Goal: Task Accomplishment & Management: Complete application form

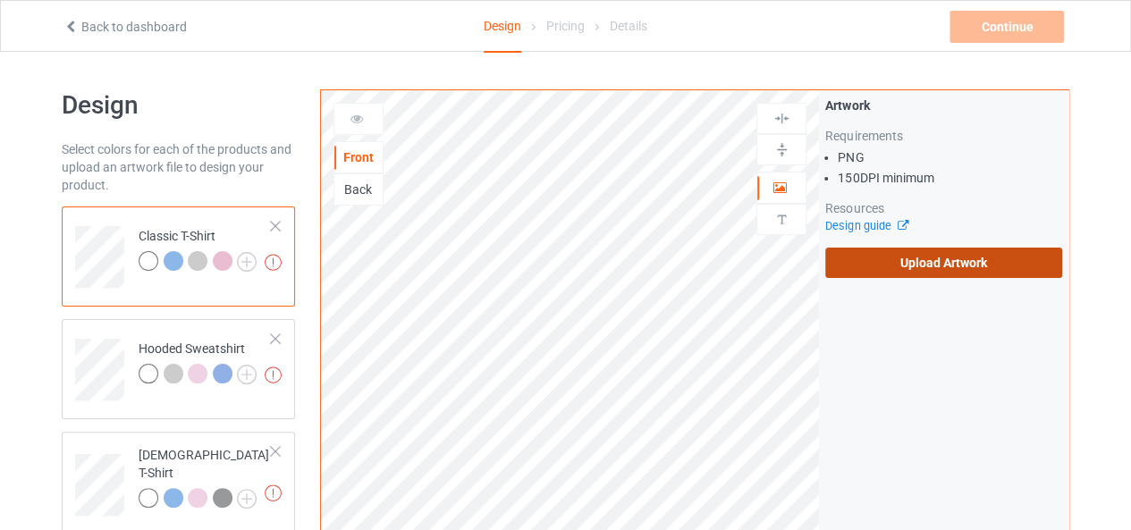
click at [917, 269] on label "Upload Artwork" at bounding box center [943, 263] width 237 height 30
click at [0, 0] on input "Upload Artwork" at bounding box center [0, 0] width 0 height 0
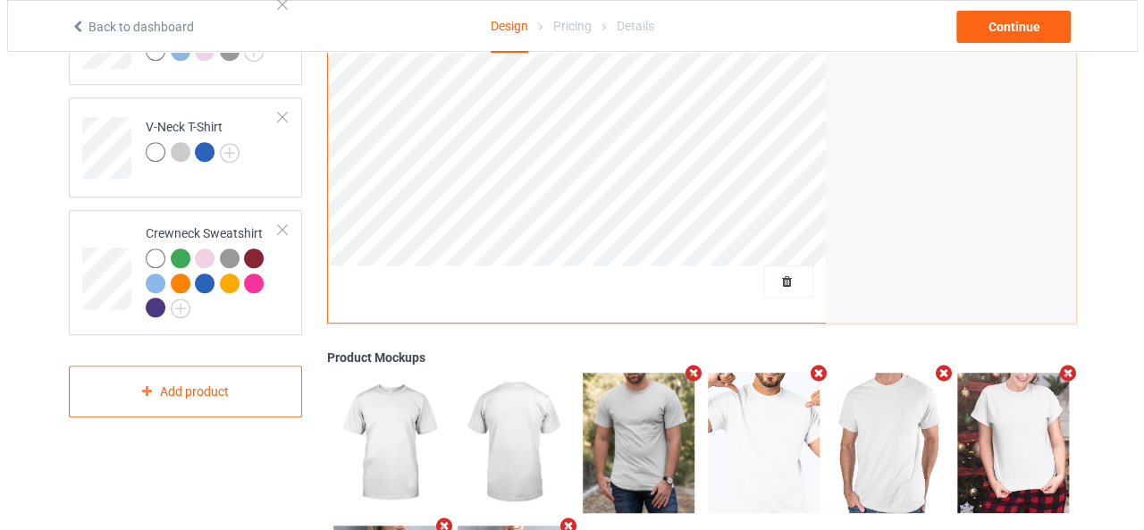
scroll to position [624, 0]
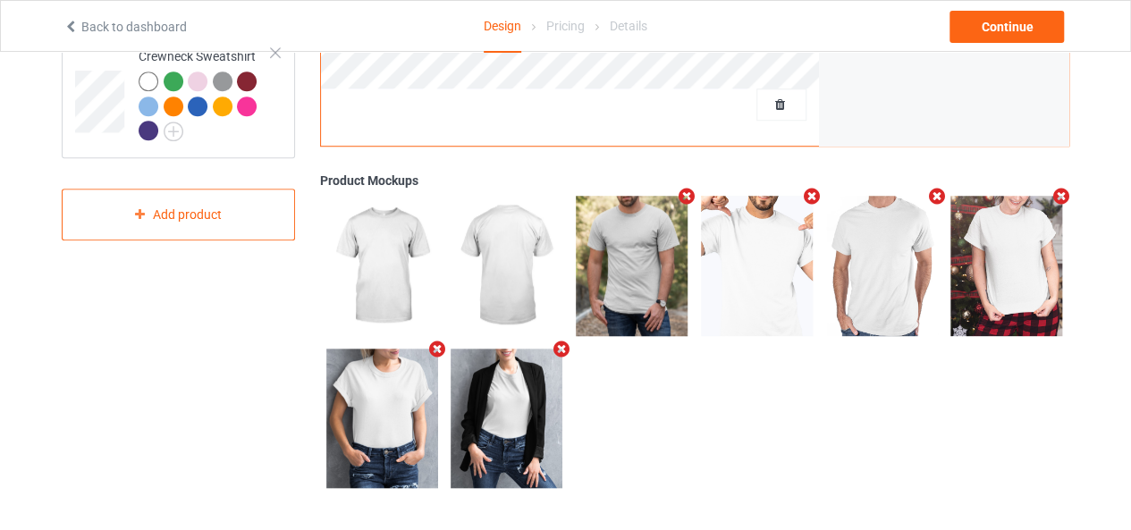
click at [441, 351] on icon "Remove mockup" at bounding box center [437, 349] width 22 height 19
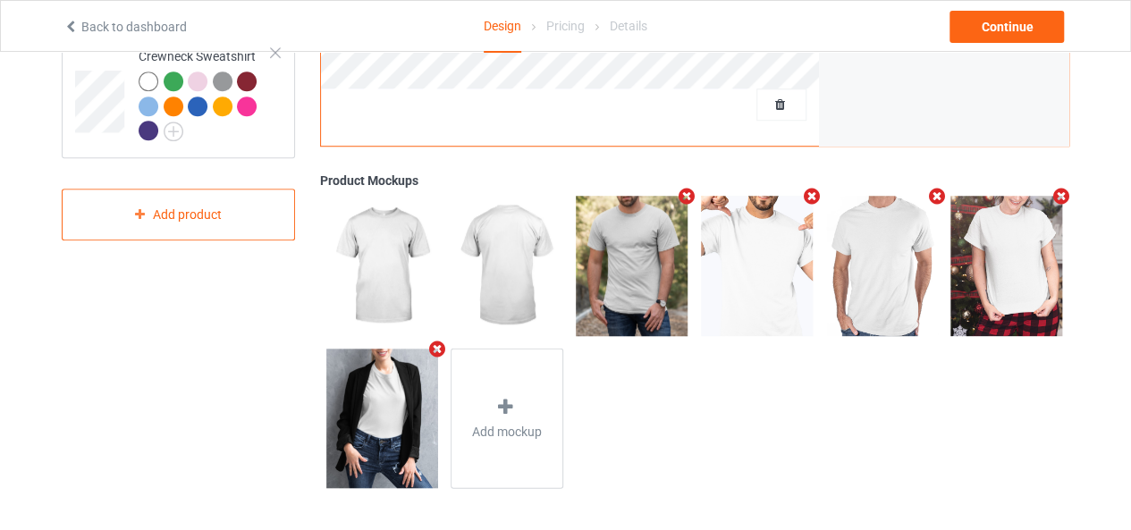
click at [441, 351] on icon "Remove mockup" at bounding box center [437, 349] width 22 height 19
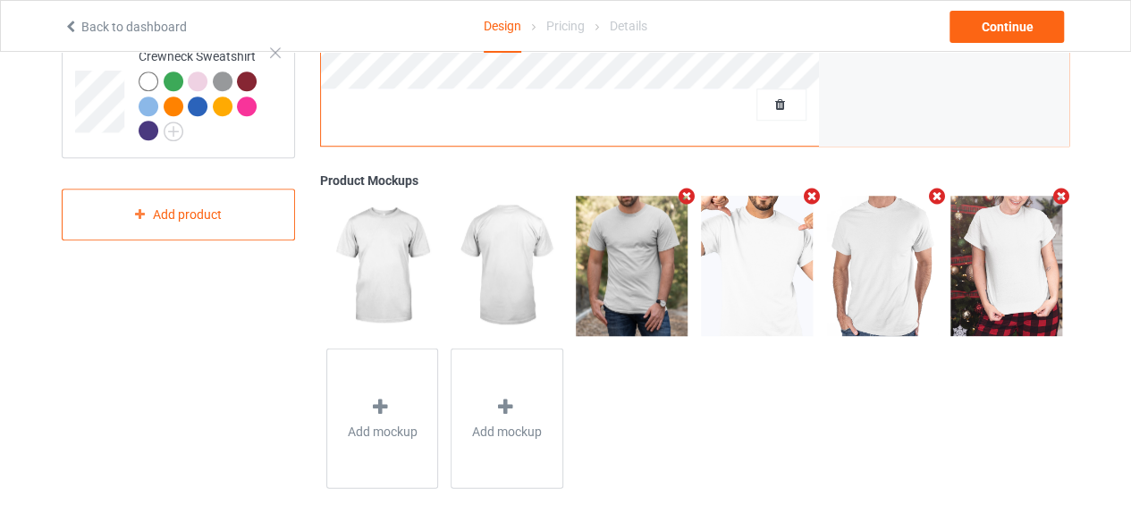
click at [1052, 196] on icon "Remove mockup" at bounding box center [1061, 196] width 22 height 19
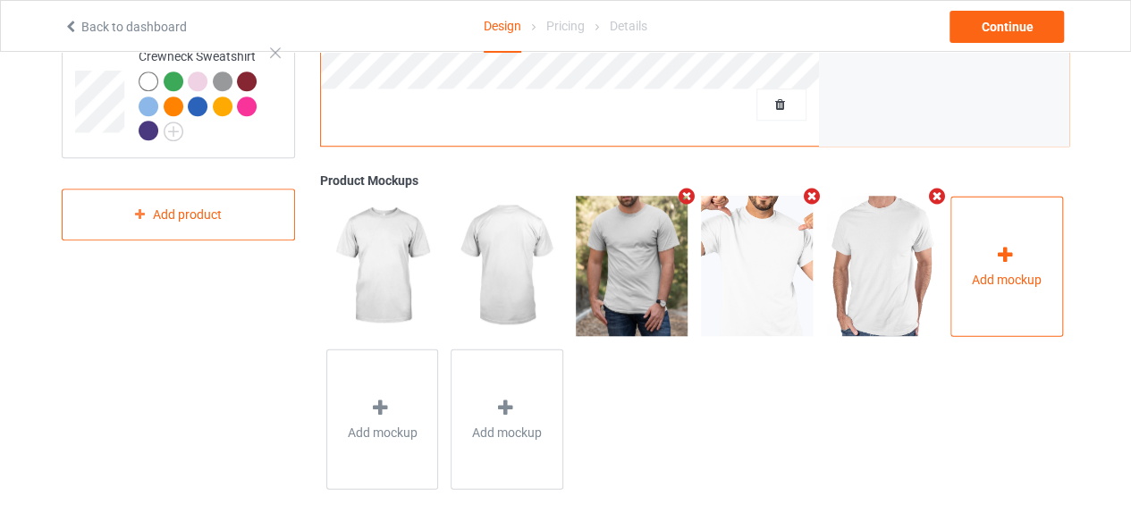
click at [1008, 264] on div at bounding box center [1006, 257] width 25 height 26
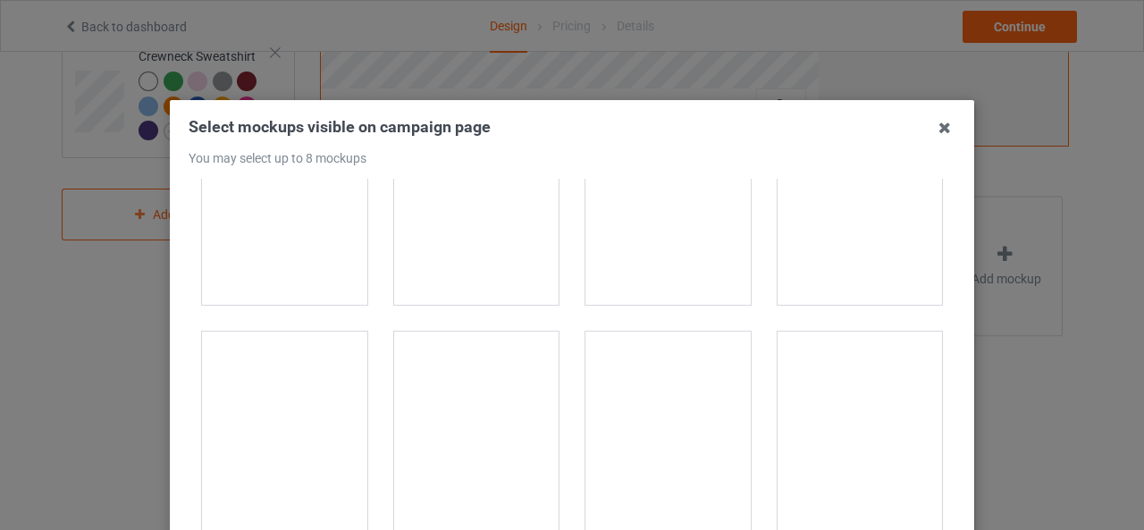
scroll to position [2950, 0]
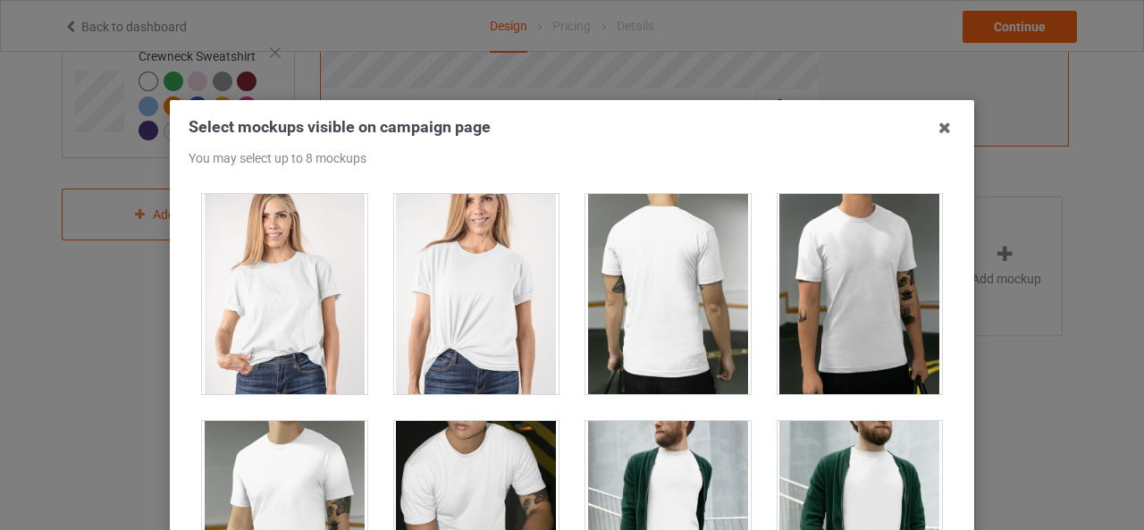
click at [780, 342] on div at bounding box center [860, 294] width 165 height 200
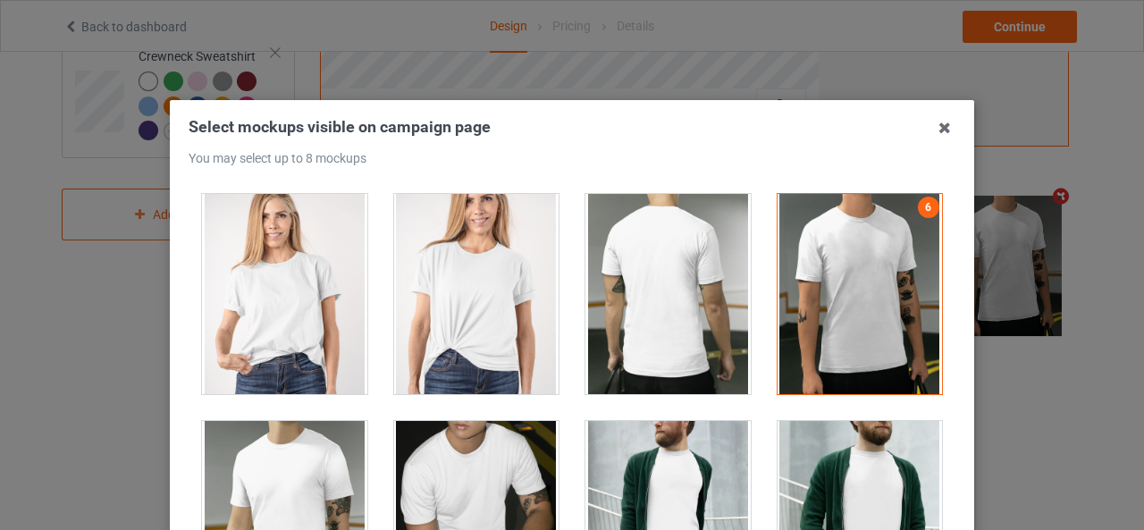
scroll to position [3129, 0]
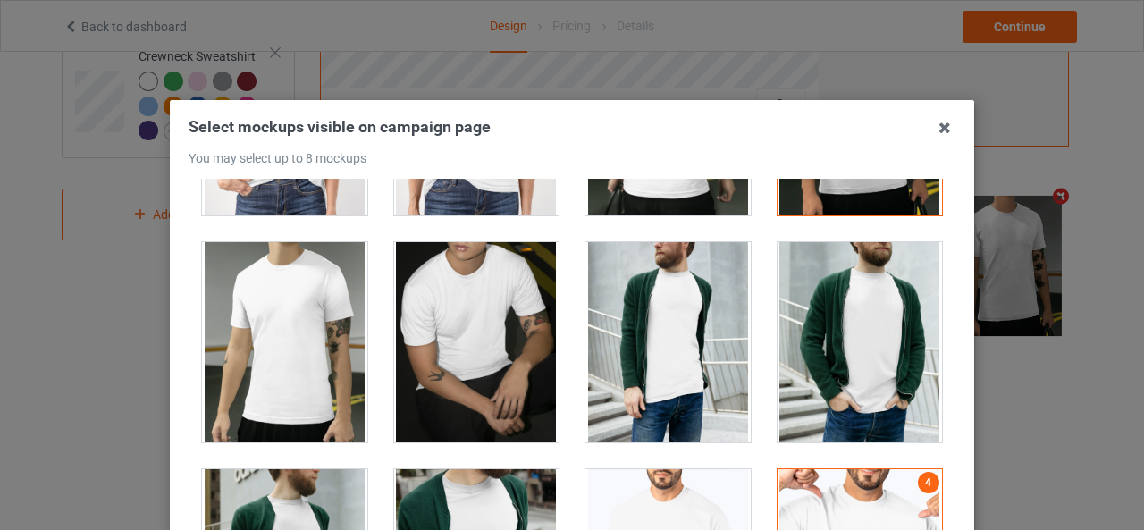
click at [281, 352] on div at bounding box center [284, 342] width 165 height 200
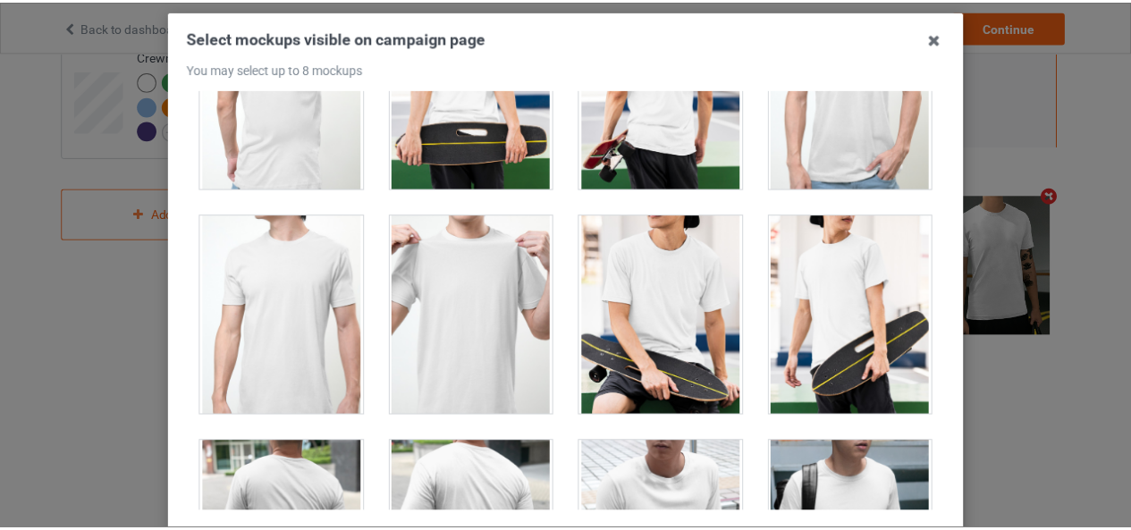
scroll to position [254, 0]
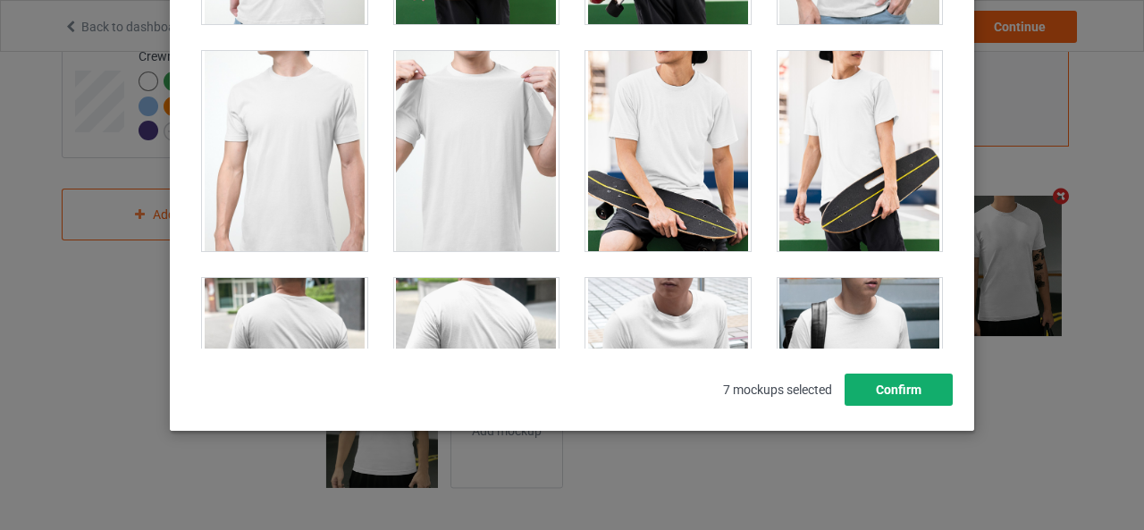
click at [925, 398] on button "Confirm" at bounding box center [899, 390] width 108 height 32
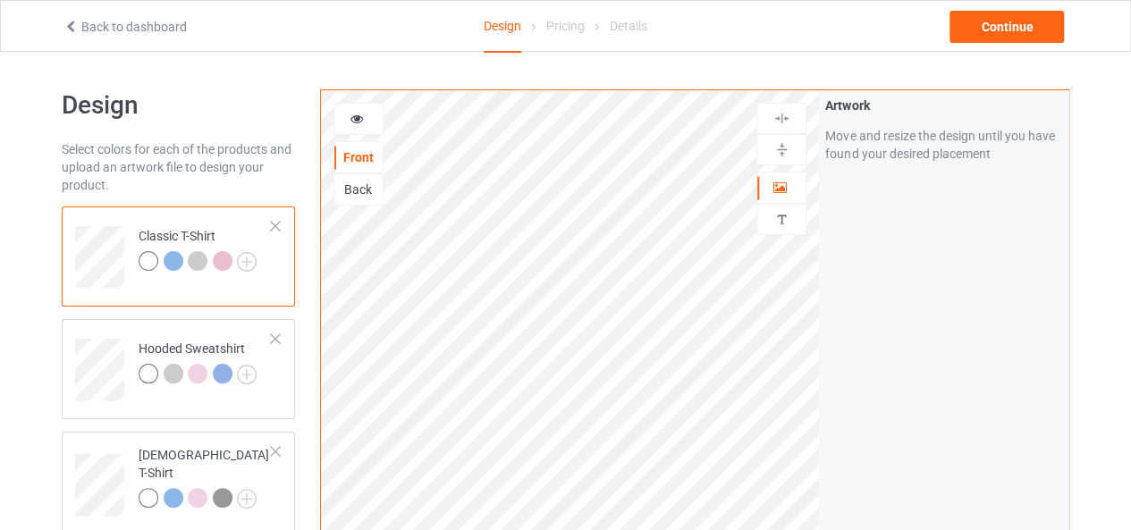
scroll to position [89, 0]
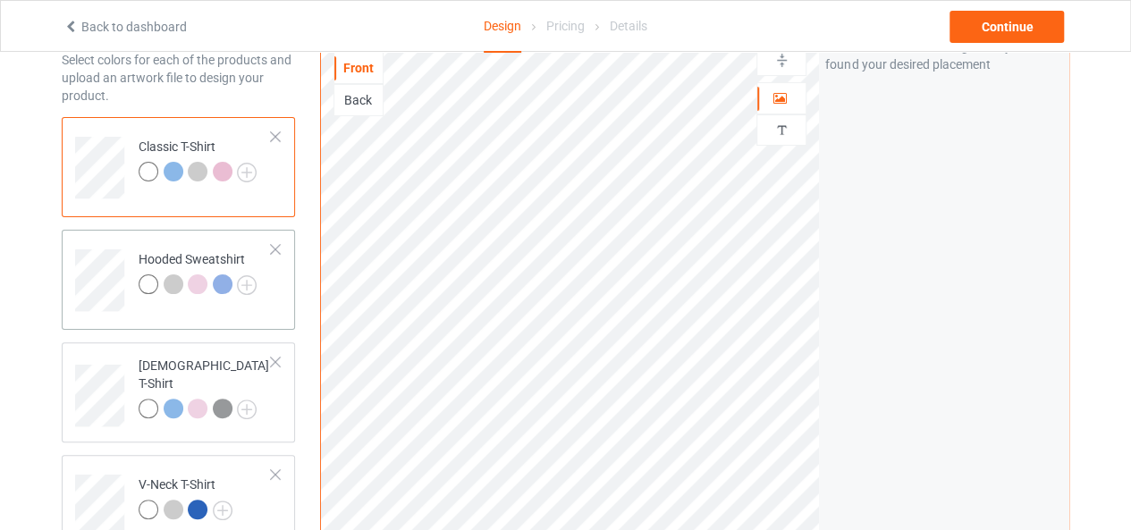
click at [194, 233] on div "Hooded Sweatshirt" at bounding box center [178, 280] width 233 height 100
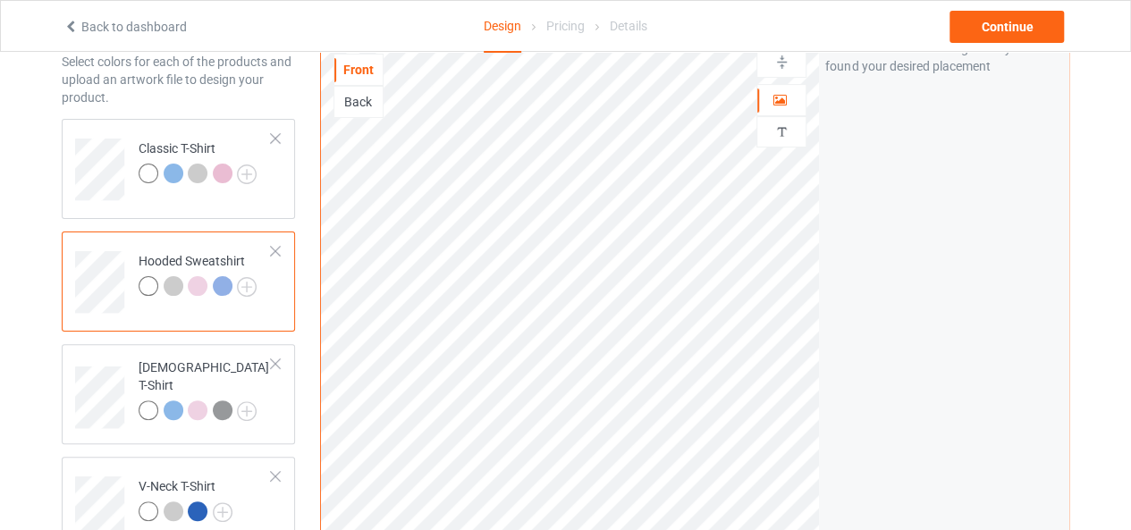
scroll to position [177, 0]
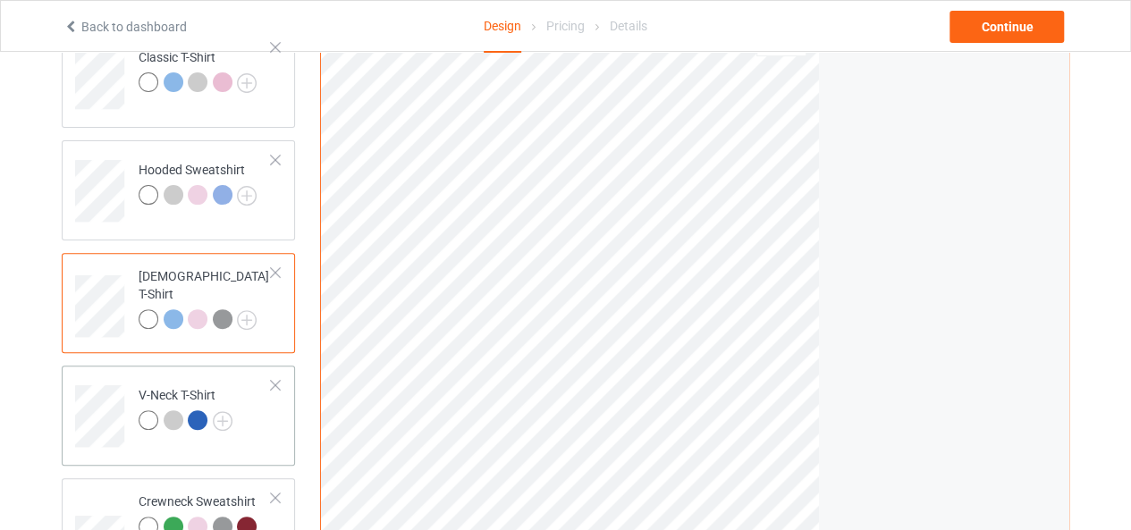
click at [125, 388] on td at bounding box center [102, 410] width 54 height 74
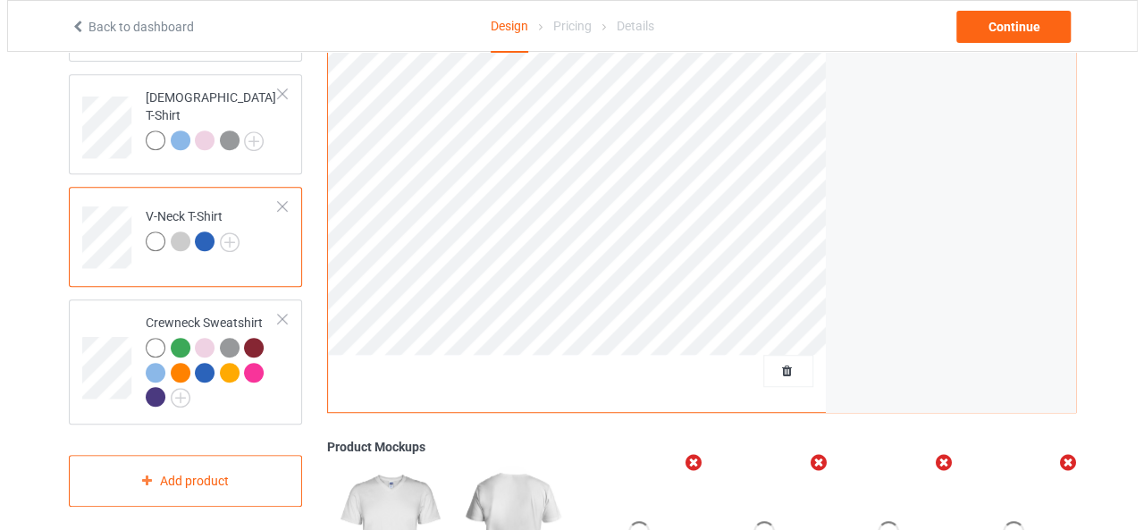
scroll to position [624, 0]
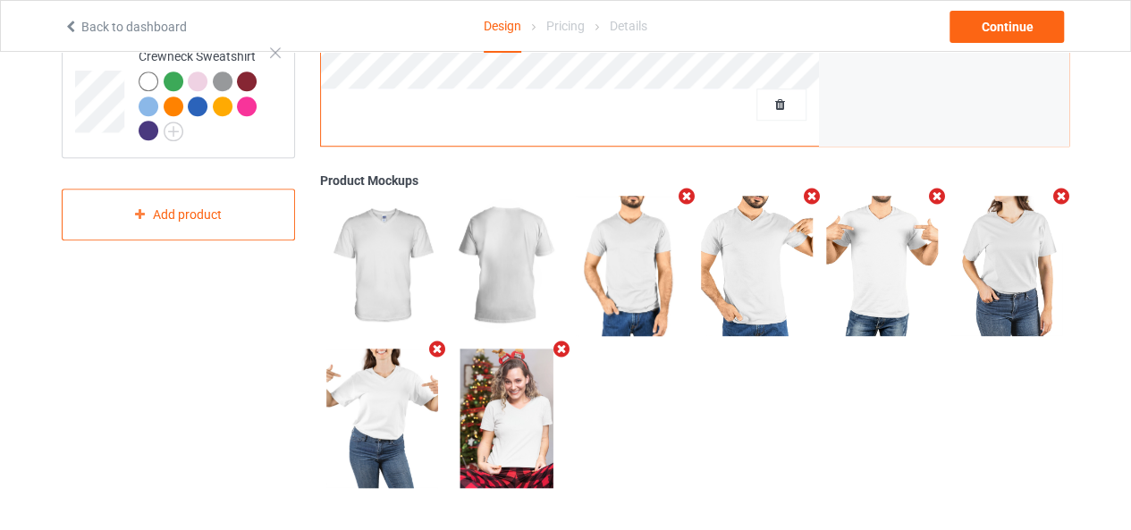
click at [563, 355] on icon "Remove mockup" at bounding box center [562, 349] width 22 height 19
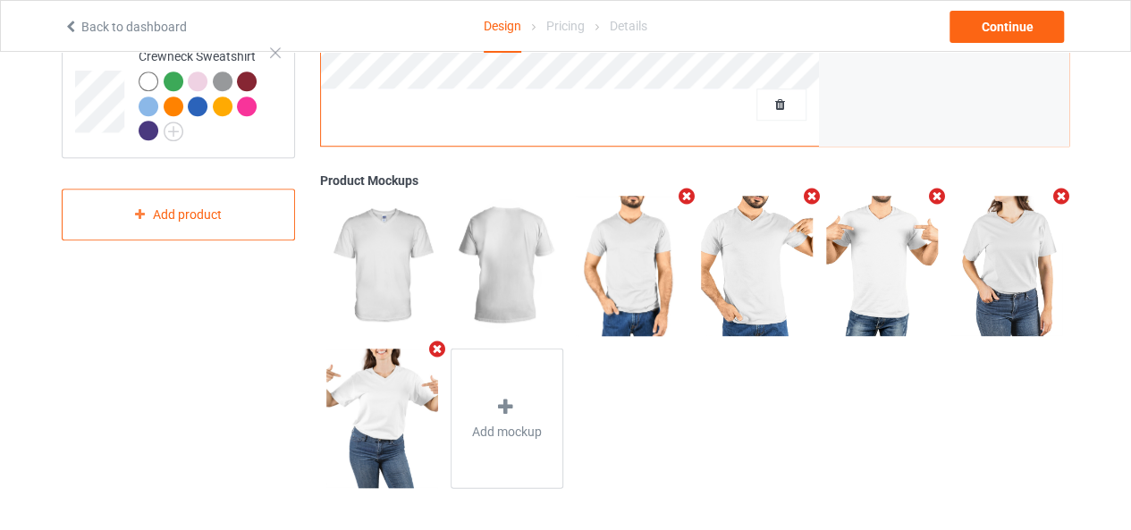
click at [936, 200] on icon "Remove mockup" at bounding box center [936, 196] width 22 height 19
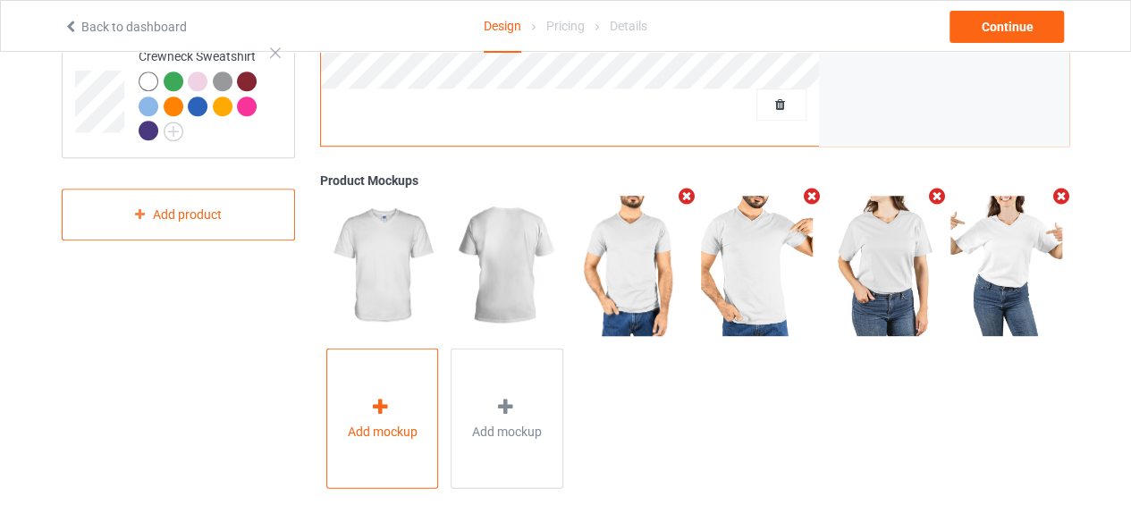
click at [367, 419] on div "Add mockup" at bounding box center [382, 419] width 113 height 140
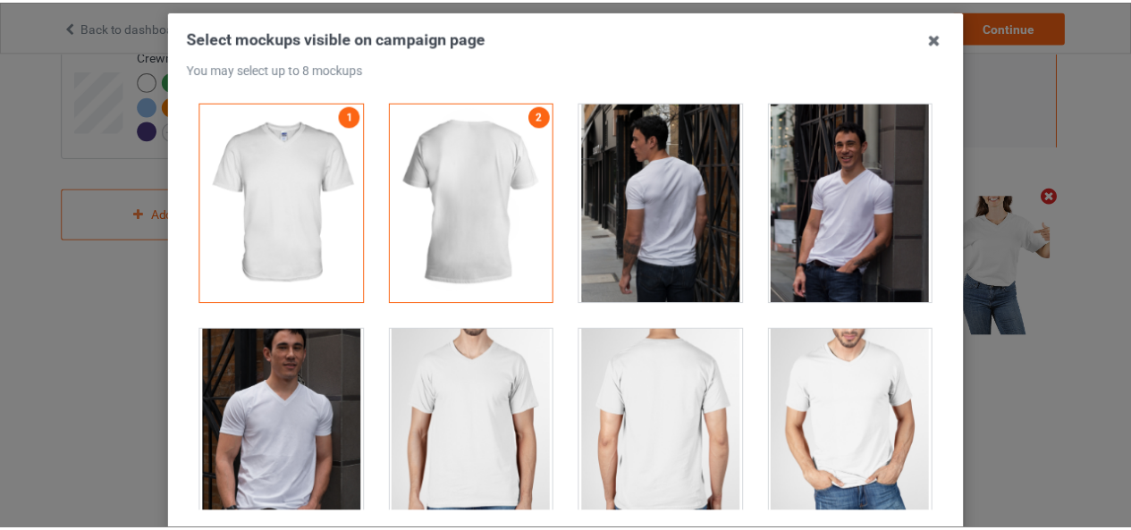
scroll to position [0, 0]
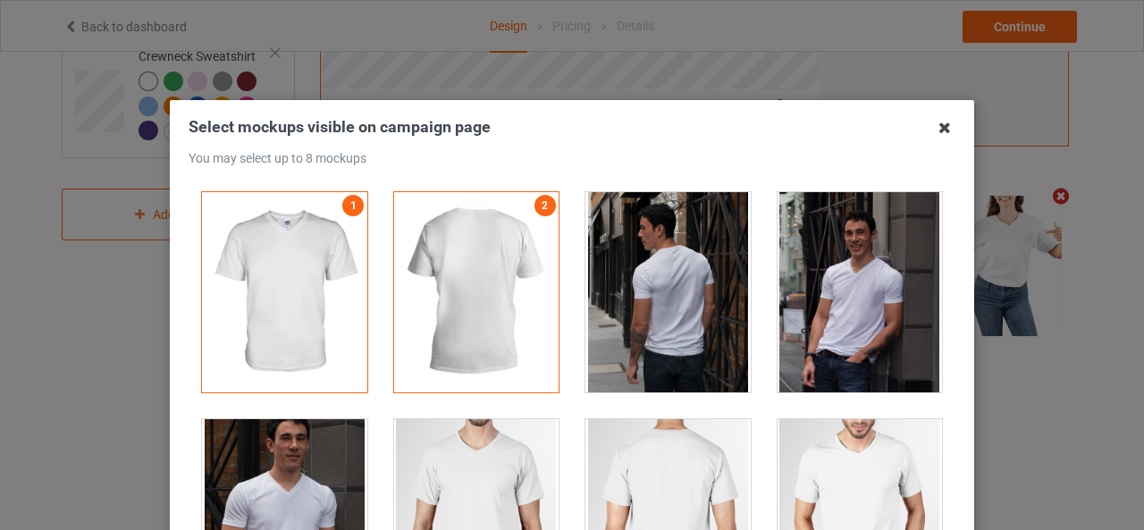
click at [938, 131] on icon at bounding box center [945, 128] width 29 height 29
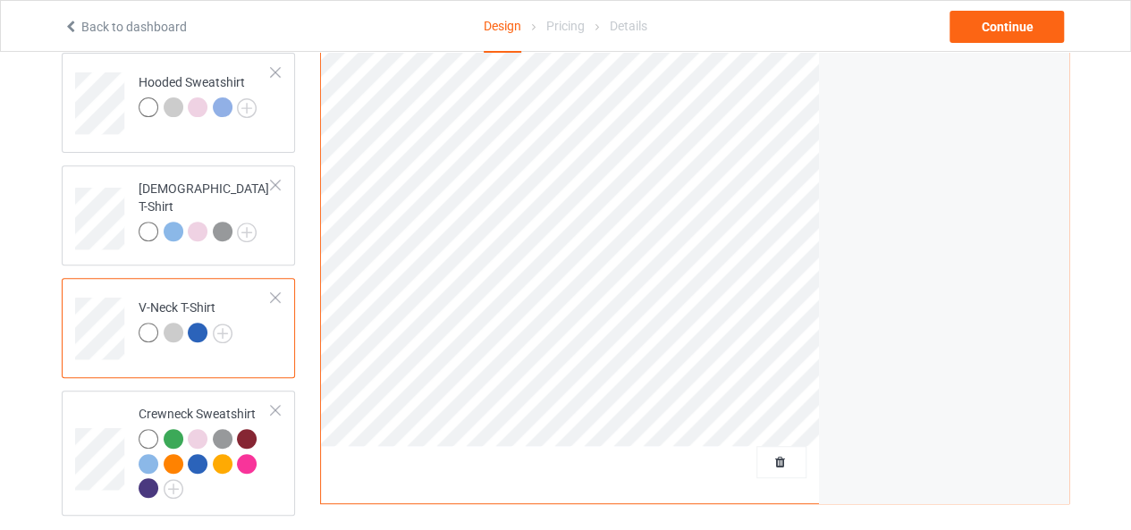
scroll to position [356, 0]
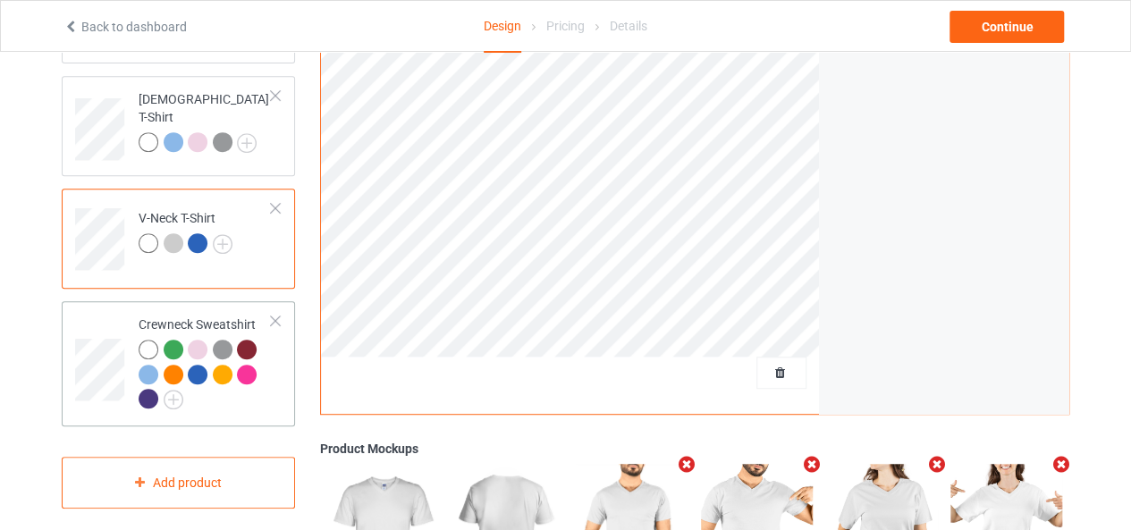
click at [98, 315] on td at bounding box center [102, 363] width 54 height 111
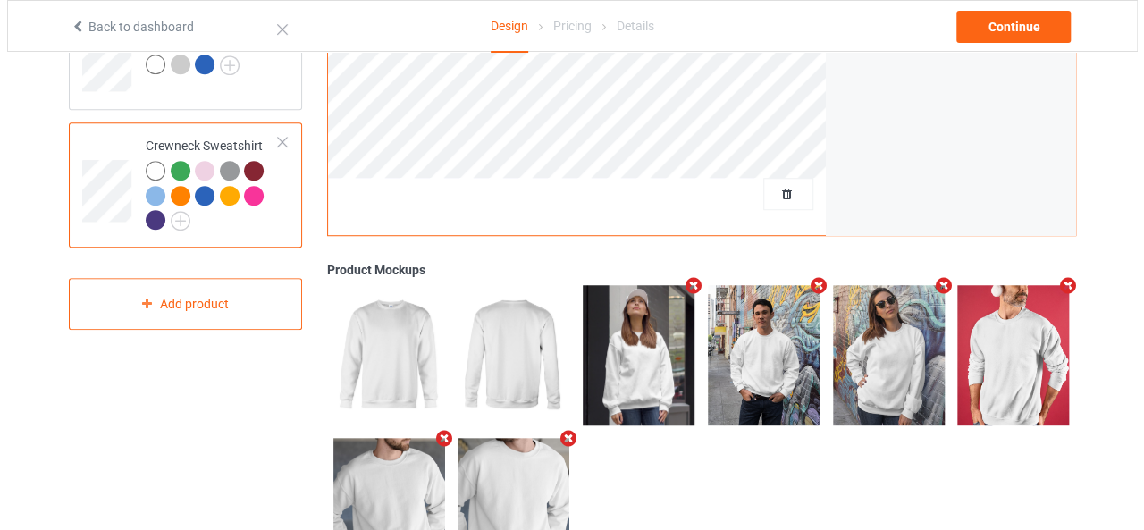
scroll to position [624, 0]
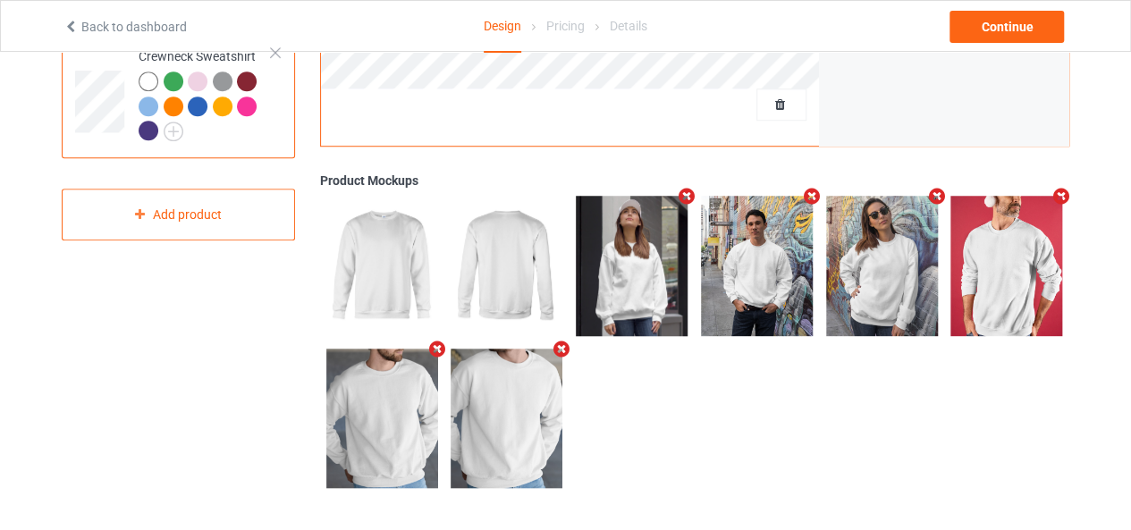
click at [812, 200] on icon "Remove mockup" at bounding box center [811, 196] width 22 height 19
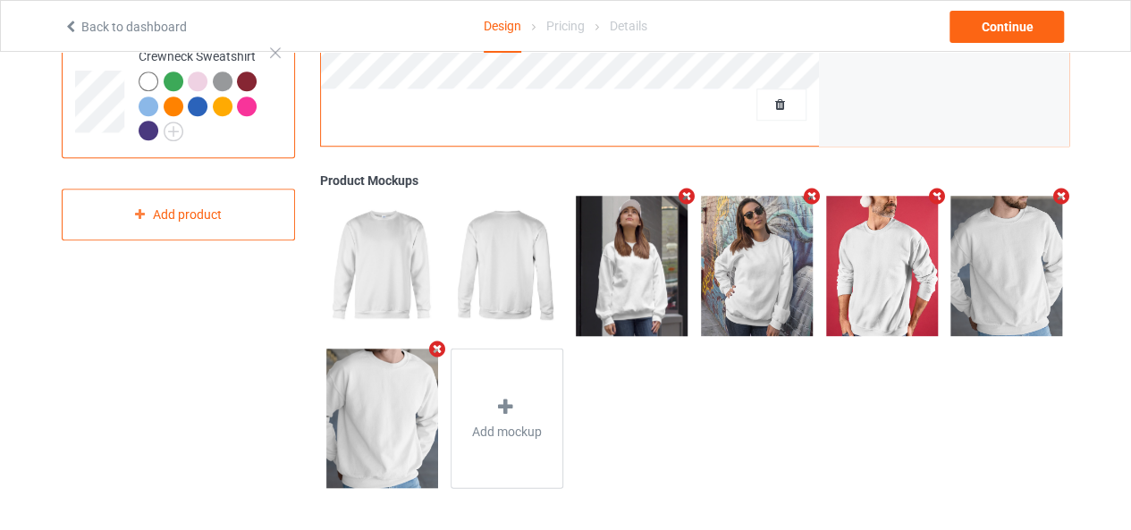
click at [935, 194] on icon "Remove mockup" at bounding box center [936, 196] width 22 height 19
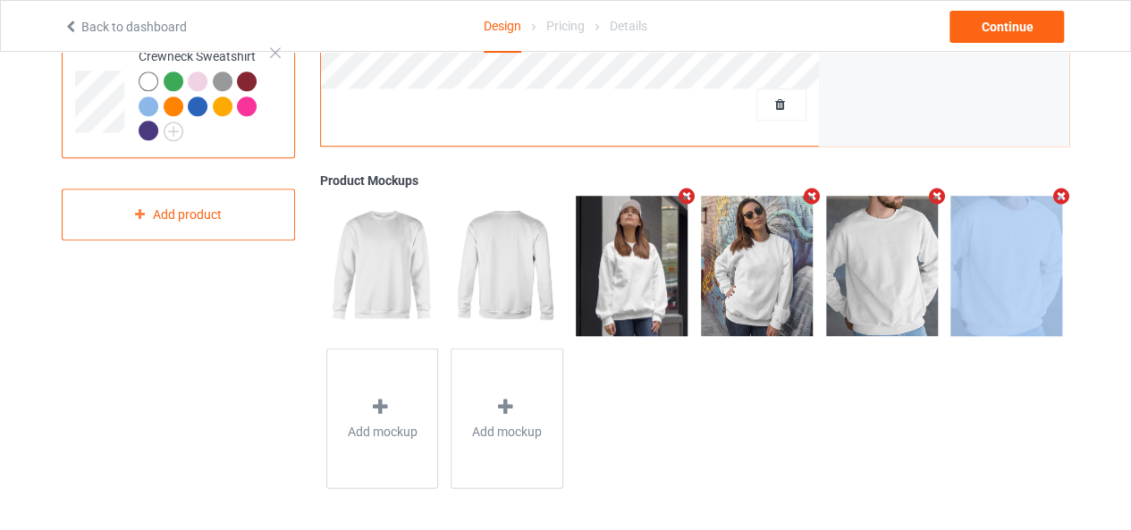
click at [935, 194] on icon "Remove mockup" at bounding box center [936, 196] width 22 height 19
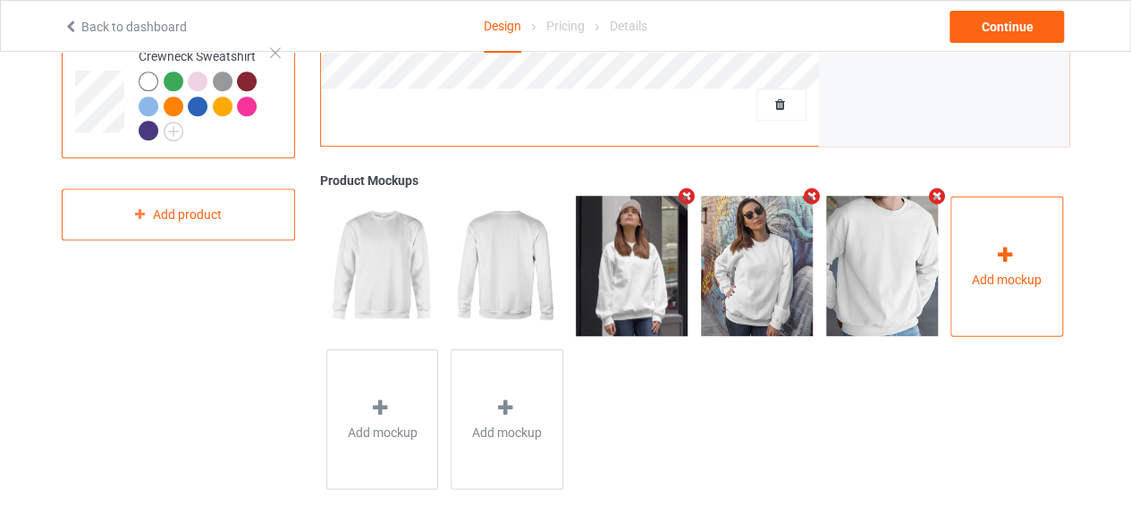
click at [1028, 283] on span "Add mockup" at bounding box center [1007, 279] width 70 height 18
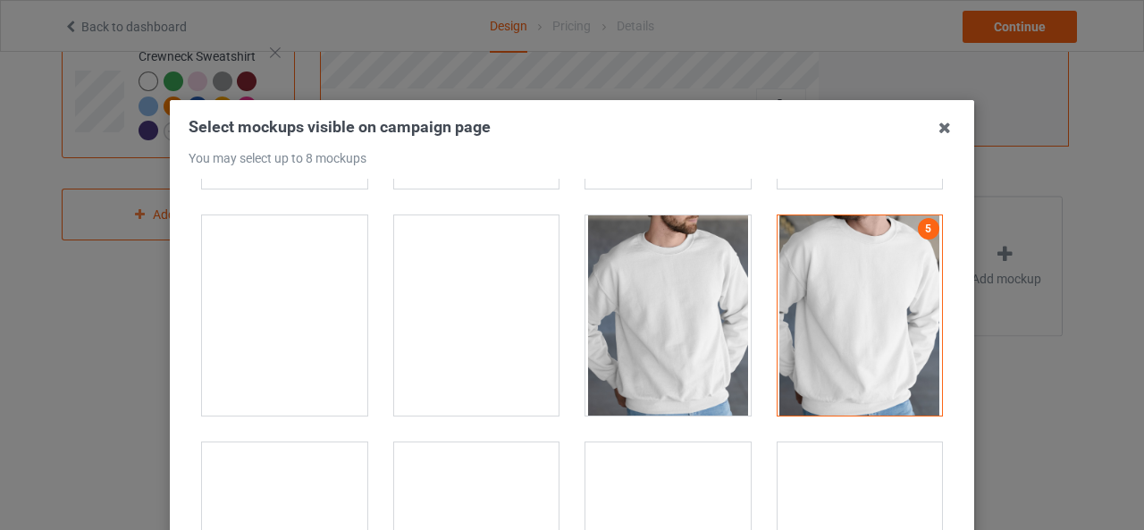
scroll to position [4202, 0]
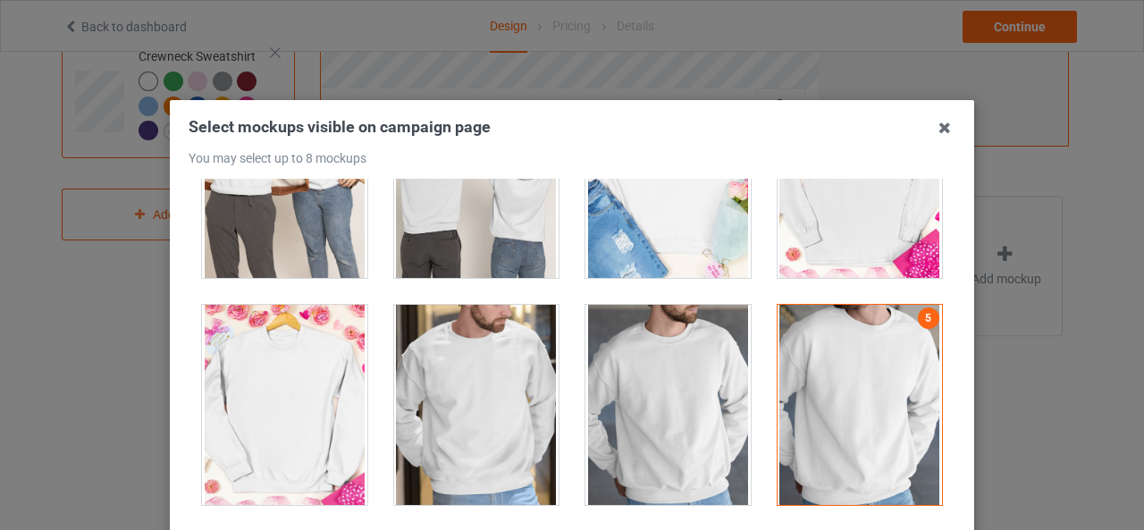
click at [466, 351] on div at bounding box center [476, 405] width 165 height 200
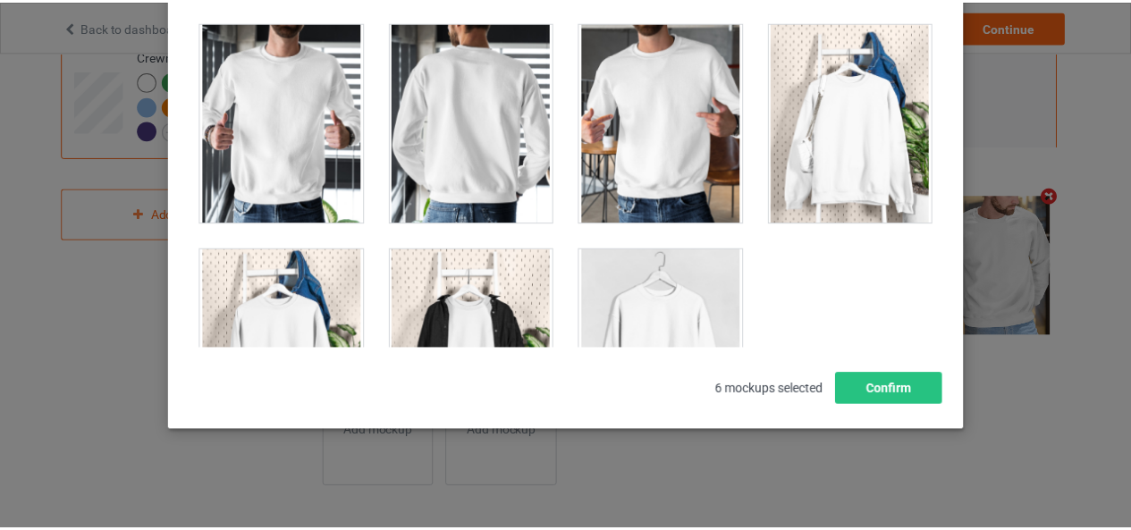
scroll to position [8861, 0]
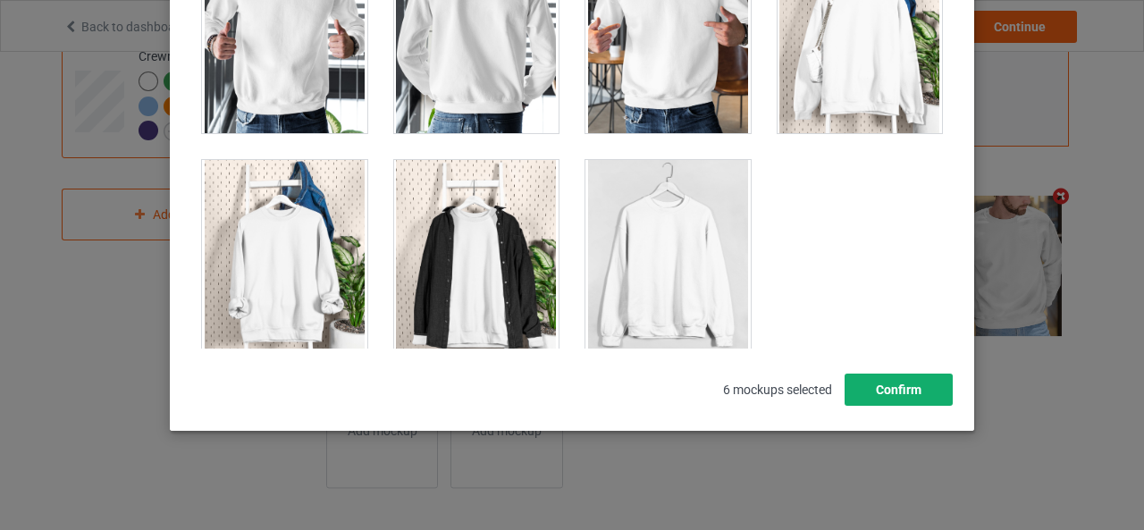
click at [870, 380] on button "Confirm" at bounding box center [899, 390] width 108 height 32
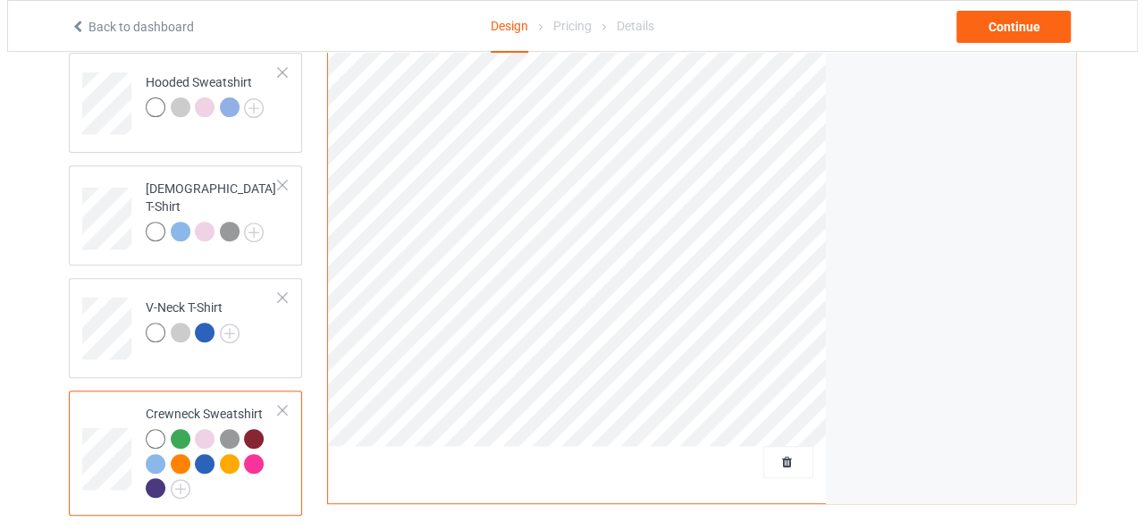
scroll to position [0, 0]
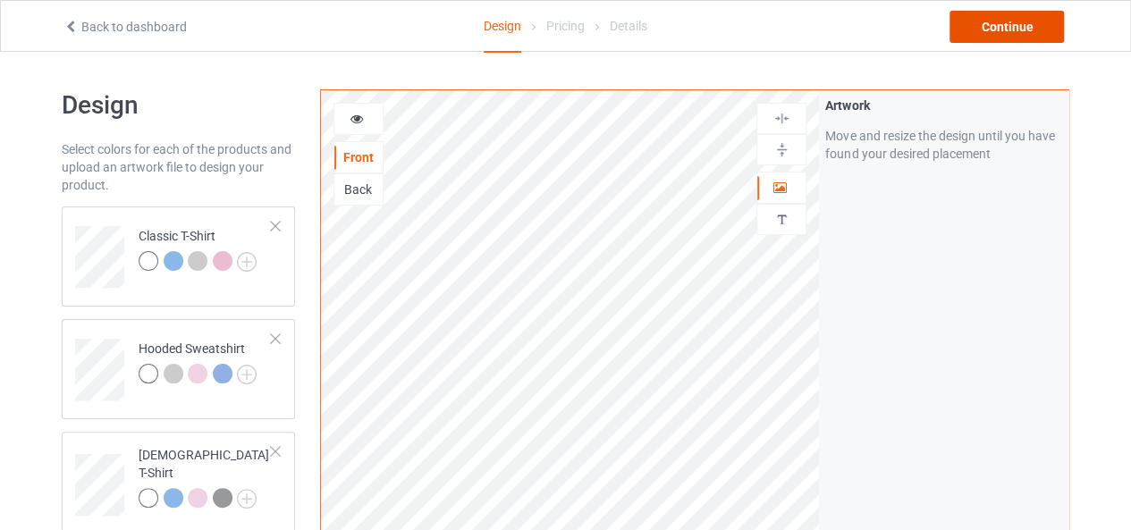
click at [1019, 16] on div "Continue" at bounding box center [1006, 27] width 114 height 32
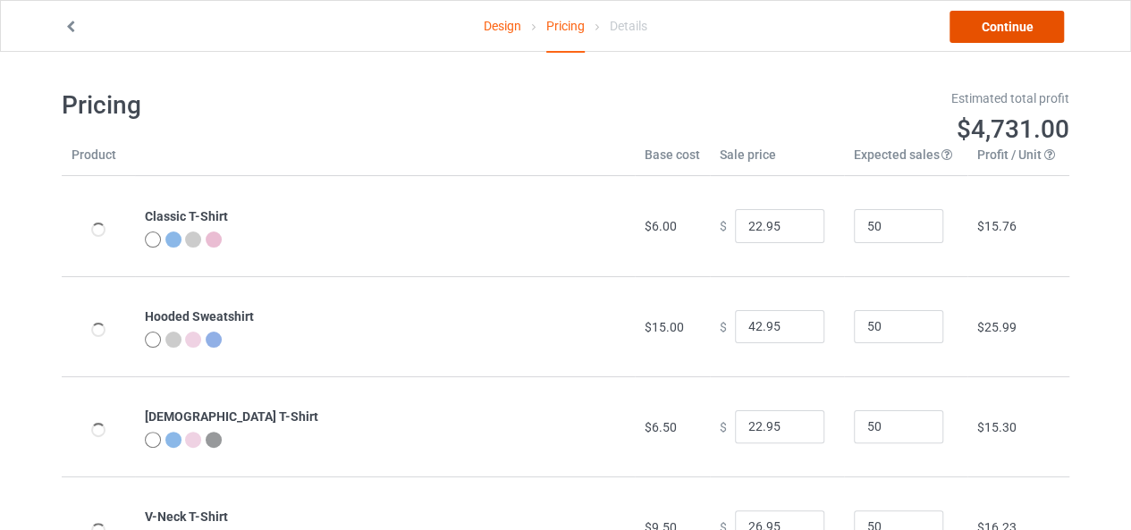
click at [1008, 27] on link "Continue" at bounding box center [1006, 27] width 114 height 32
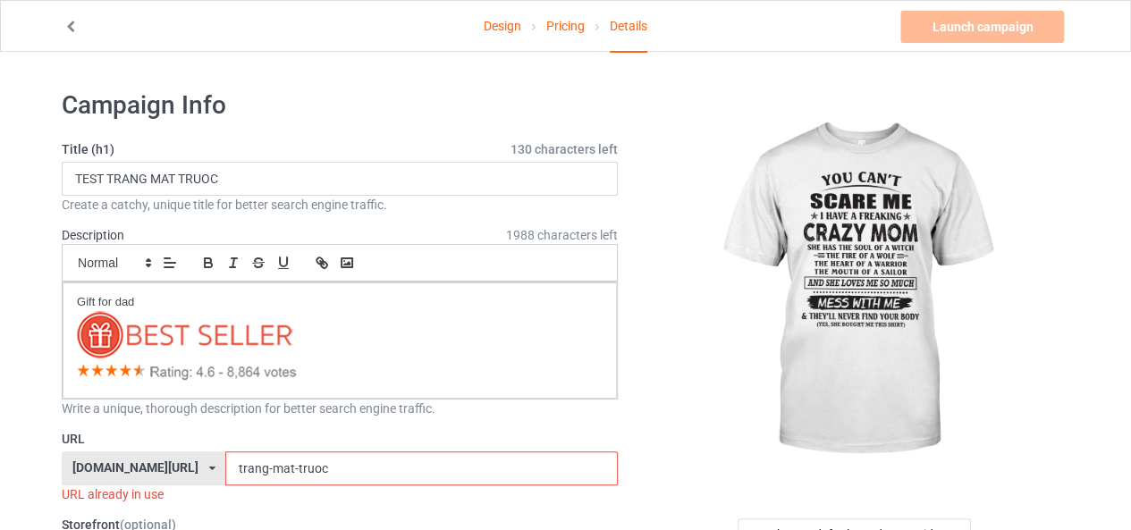
click at [251, 156] on label "Title (h1) 130 characters left" at bounding box center [340, 149] width 556 height 18
click at [240, 196] on div "Create a catchy, unique title for better search engine traffic." at bounding box center [340, 205] width 556 height 18
click at [245, 178] on input "TEST TRANG MAT TRUOC" at bounding box center [340, 179] width 556 height 34
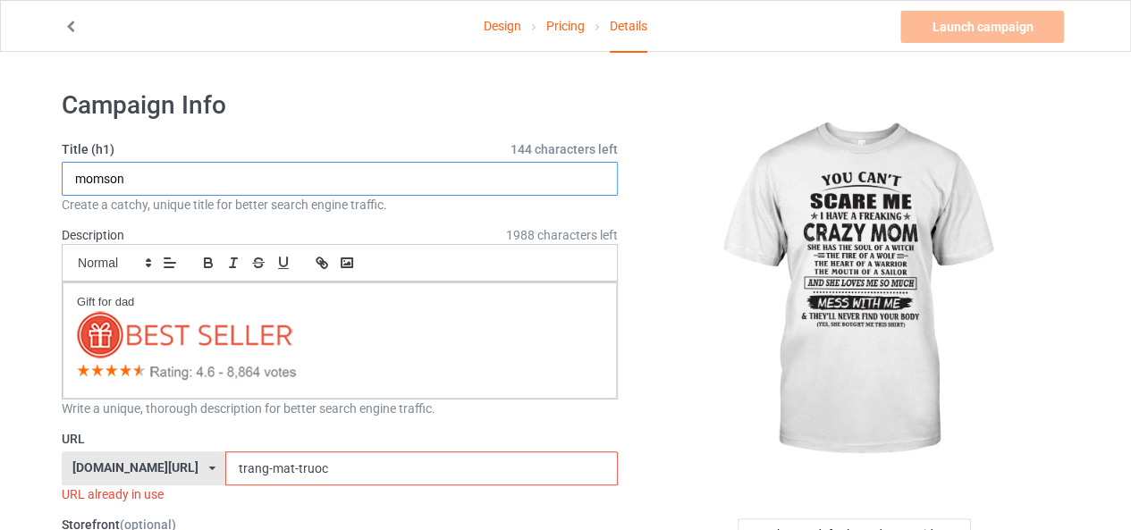
type input "momson"
click at [279, 462] on input "trang-mat-truoc" at bounding box center [421, 468] width 392 height 34
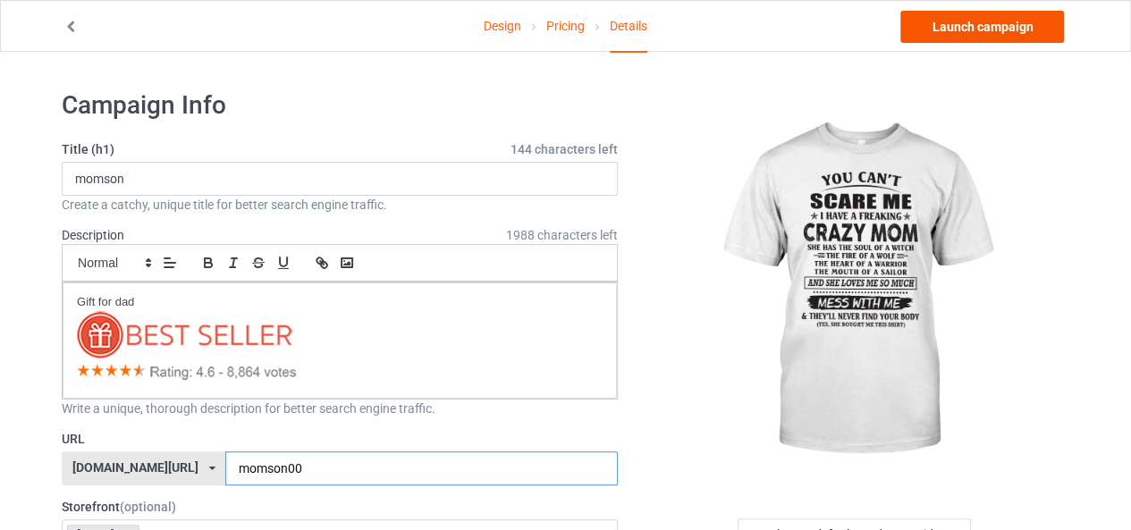
type input "momson00"
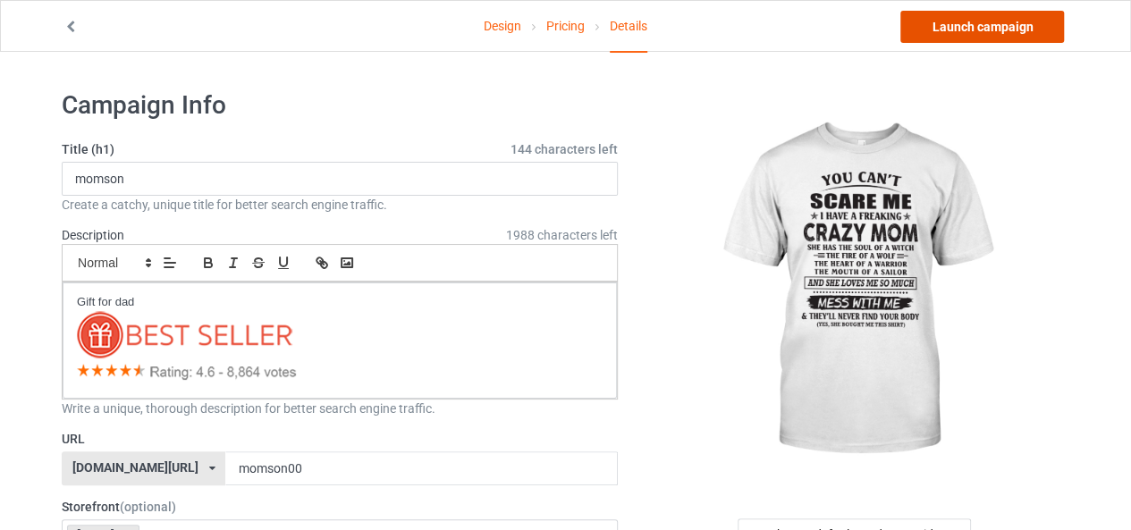
click at [992, 24] on link "Launch campaign" at bounding box center [982, 27] width 164 height 32
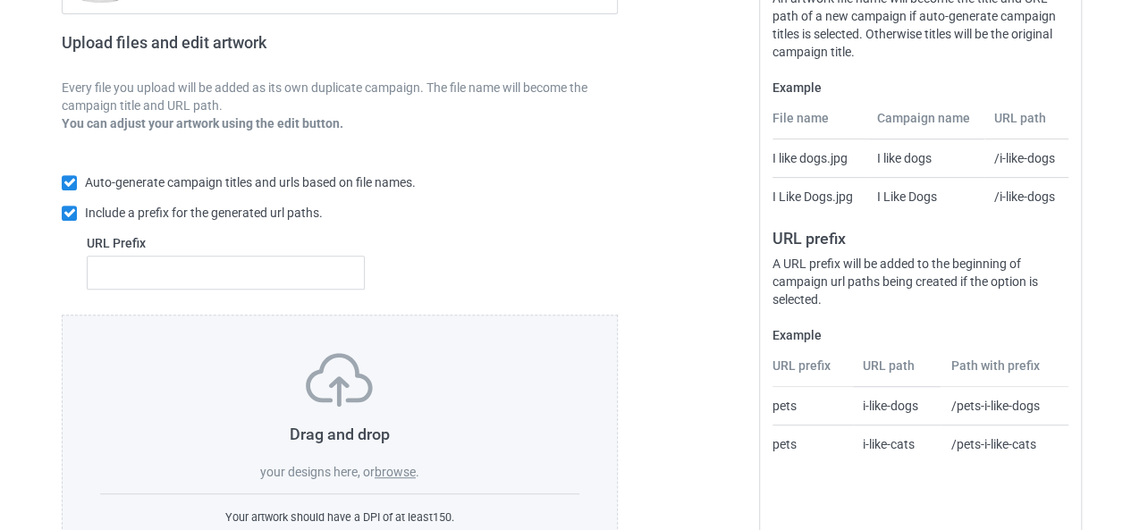
scroll to position [338, 0]
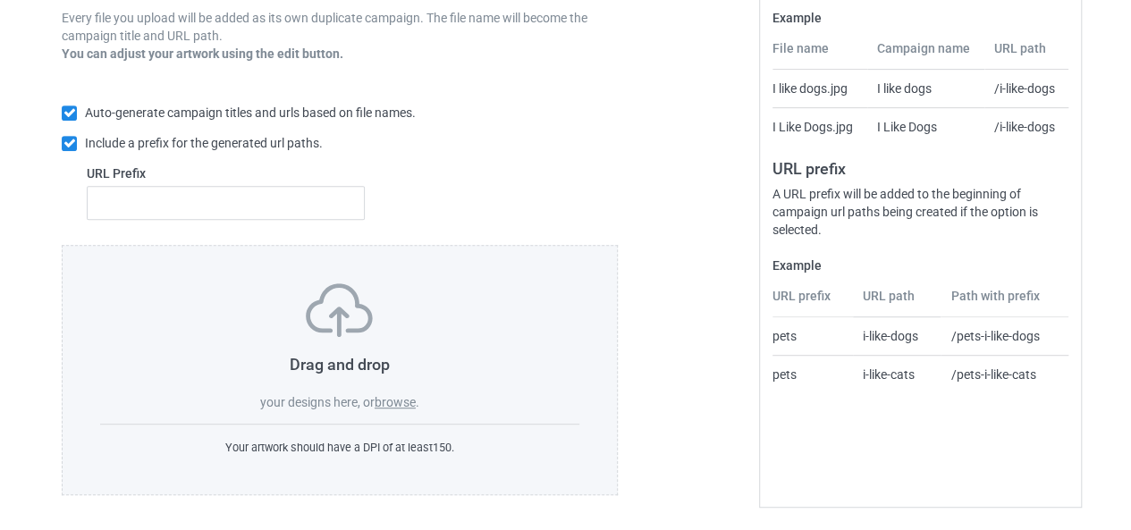
click at [406, 401] on label "browse" at bounding box center [395, 402] width 41 height 14
click at [0, 0] on input "browse" at bounding box center [0, 0] width 0 height 0
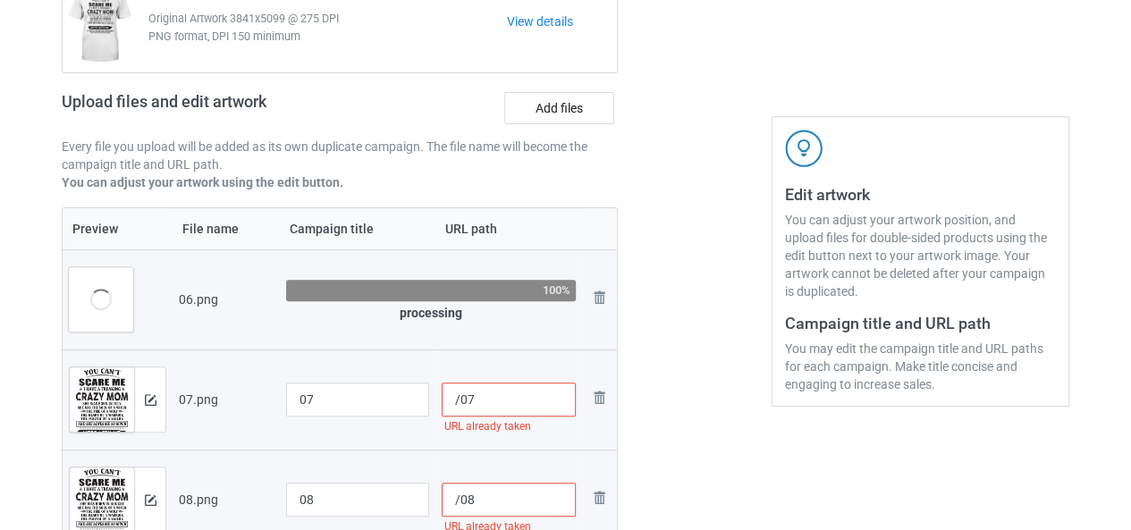
scroll to position [0, 0]
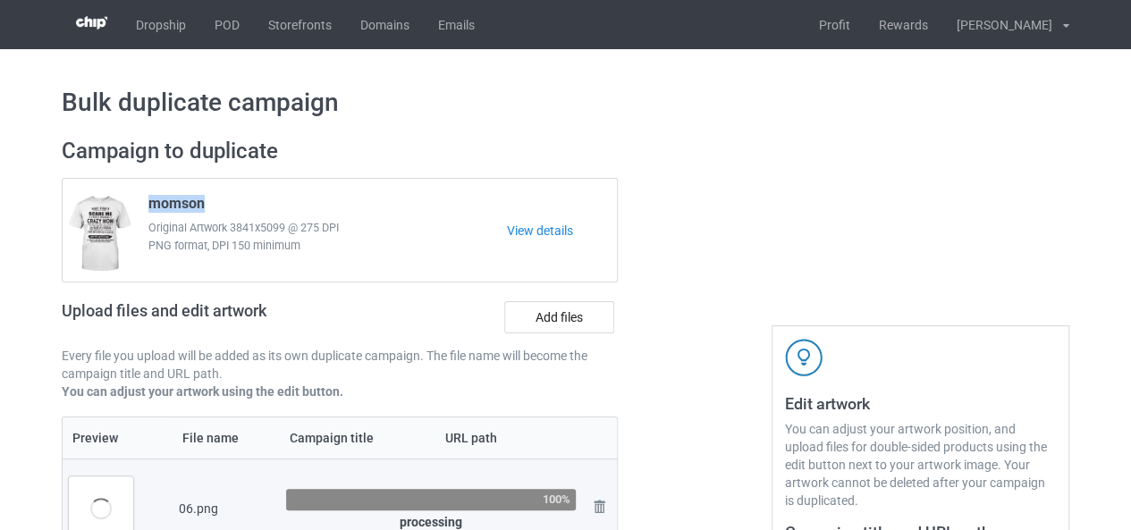
drag, startPoint x: 206, startPoint y: 207, endPoint x: 150, endPoint y: 205, distance: 55.5
click at [150, 205] on div "momson Original Artwork 3841x5099 @ 275 DPI PNG format, DPI 150 minimum" at bounding box center [321, 231] width 371 height 84
copy span "momson"
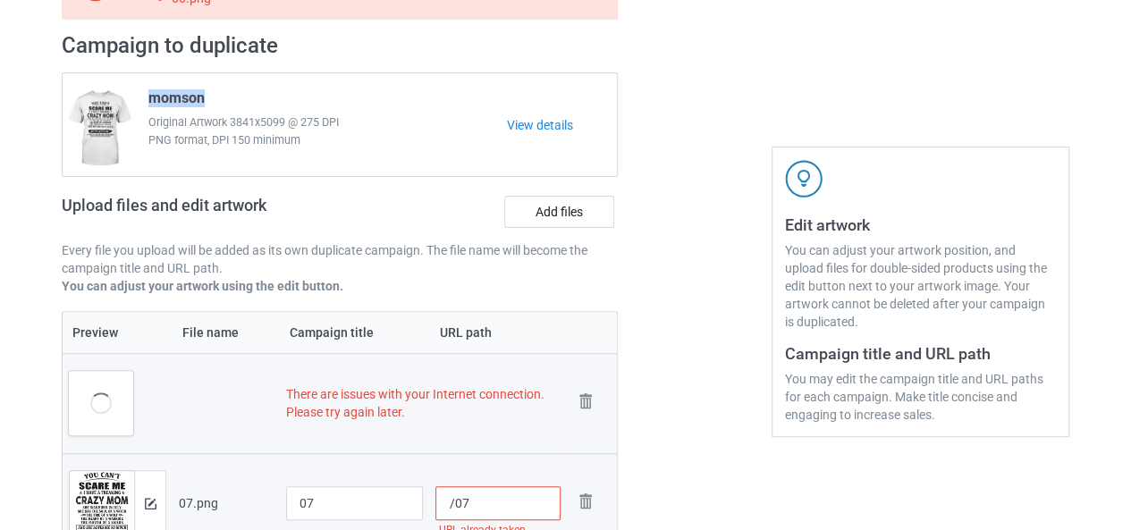
scroll to position [268, 0]
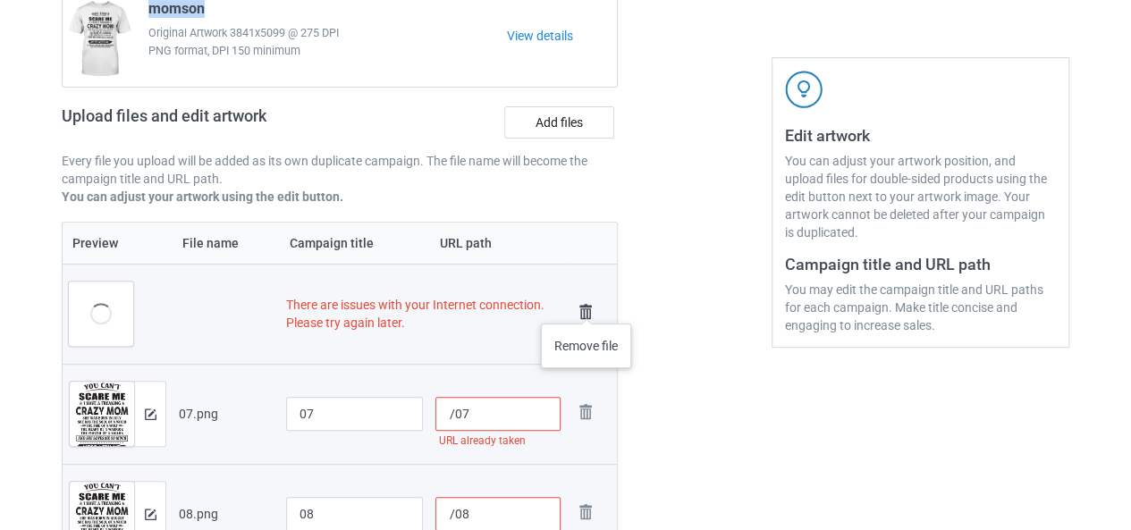
click at [586, 306] on img at bounding box center [585, 311] width 25 height 25
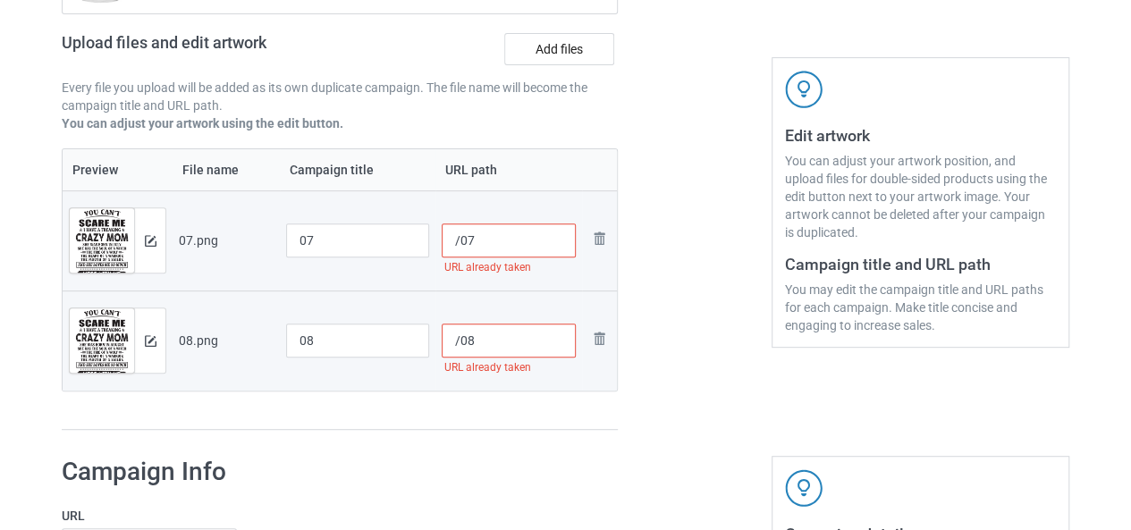
scroll to position [195, 0]
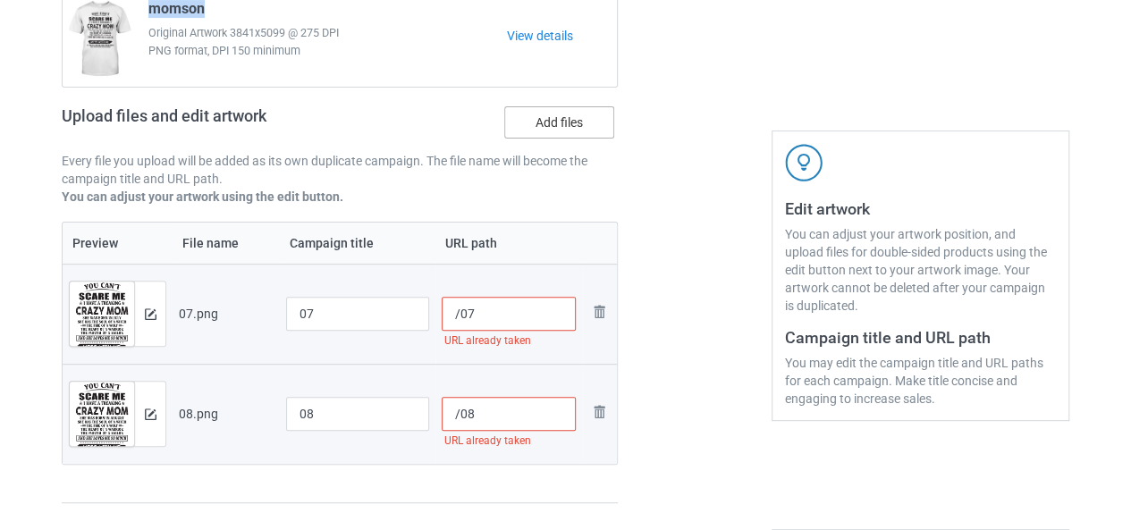
click at [539, 132] on label "Add files" at bounding box center [559, 122] width 110 height 32
click at [0, 0] on input "Add files" at bounding box center [0, 0] width 0 height 0
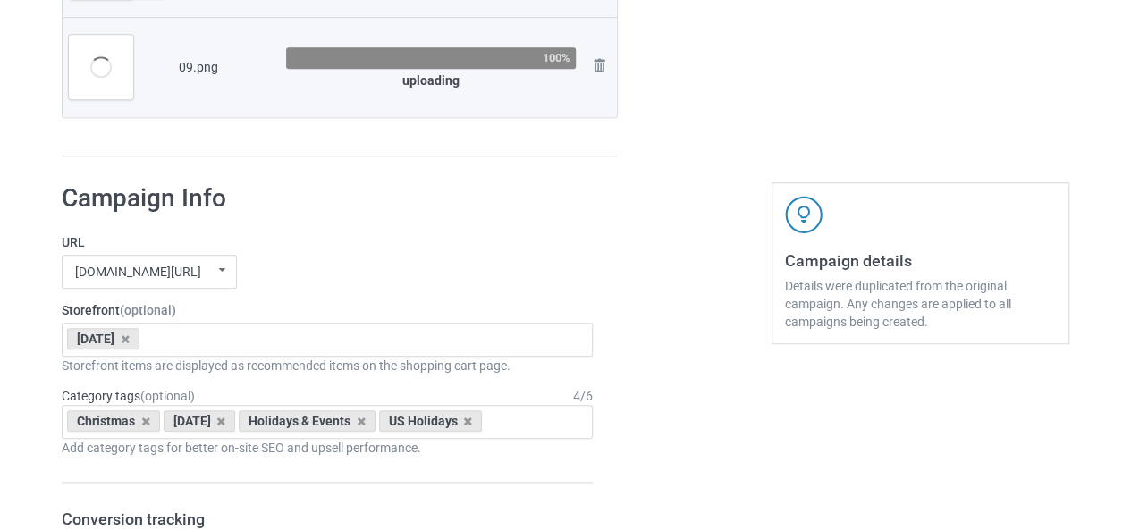
scroll to position [284, 0]
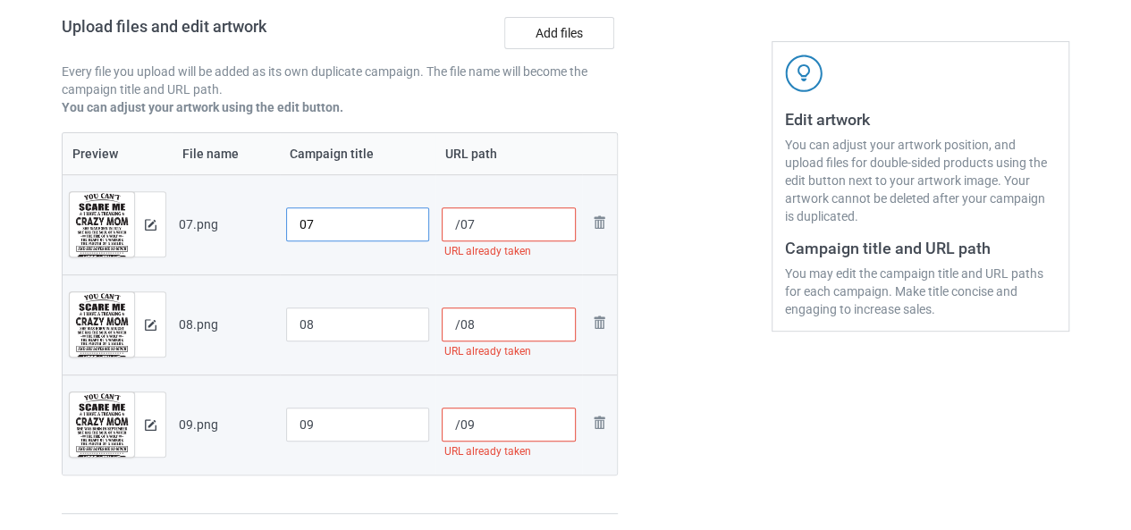
click at [304, 232] on input "07" at bounding box center [357, 224] width 143 height 34
drag, startPoint x: 304, startPoint y: 232, endPoint x: 292, endPoint y: 233, distance: 11.8
click at [292, 233] on input "07" at bounding box center [357, 224] width 143 height 34
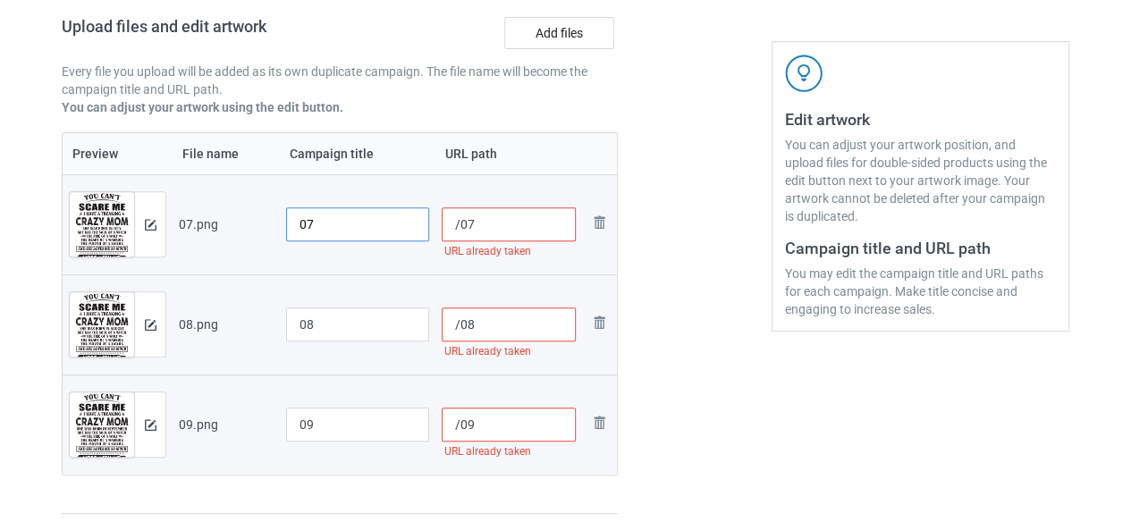
click at [301, 230] on input "07" at bounding box center [357, 224] width 143 height 34
paste input "momson"
type input "momson07"
click at [302, 321] on input "08" at bounding box center [357, 325] width 143 height 34
click at [297, 327] on input "08" at bounding box center [357, 325] width 143 height 34
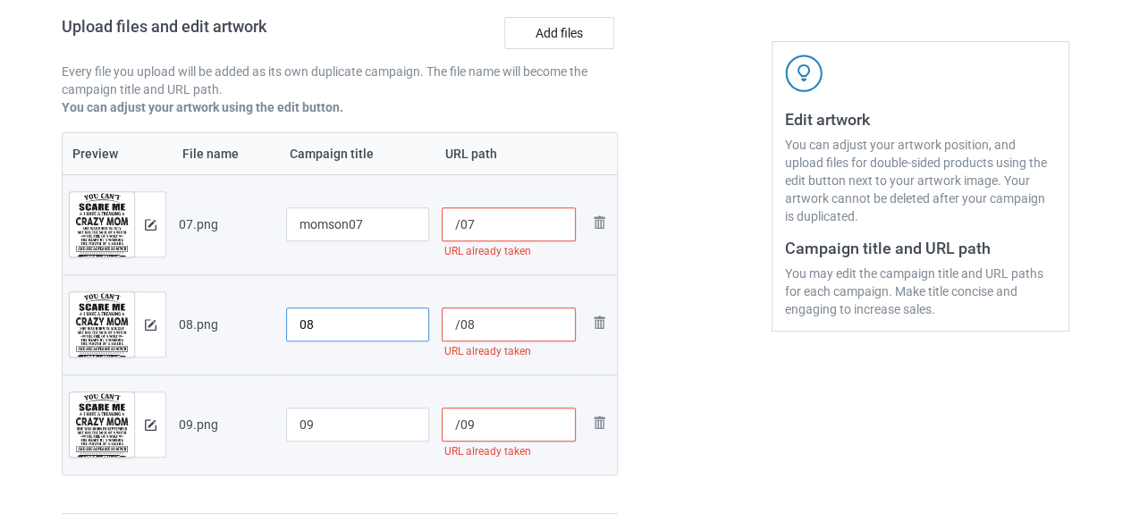
paste input "momson"
type input "momson08"
click at [297, 418] on input "09" at bounding box center [357, 425] width 143 height 34
paste input "momson"
type input "momson09"
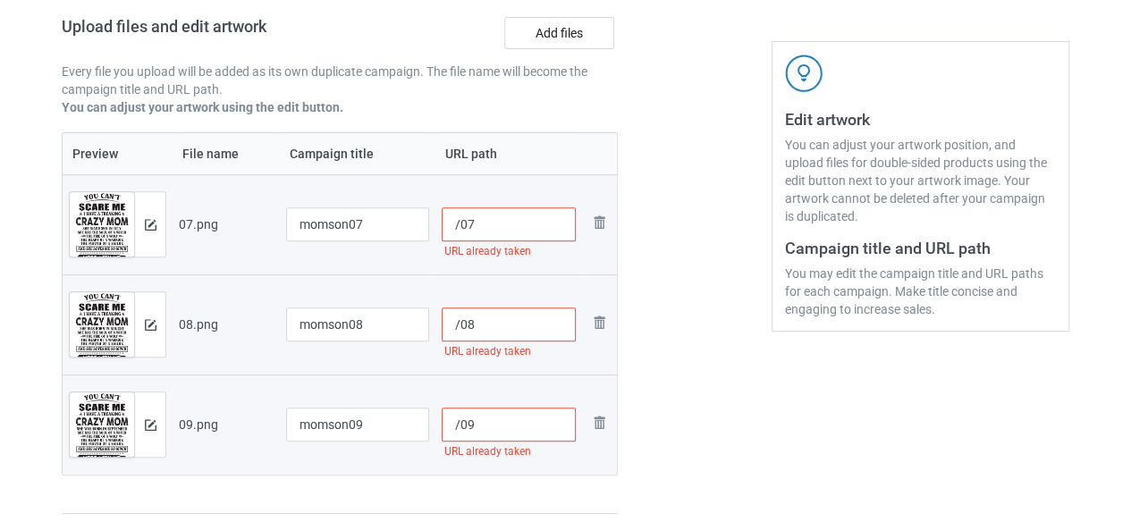
click at [461, 215] on input "/07" at bounding box center [509, 224] width 135 height 34
paste input "momson"
type input "/momson07"
click at [458, 317] on input "/08" at bounding box center [509, 325] width 135 height 34
paste input "momson"
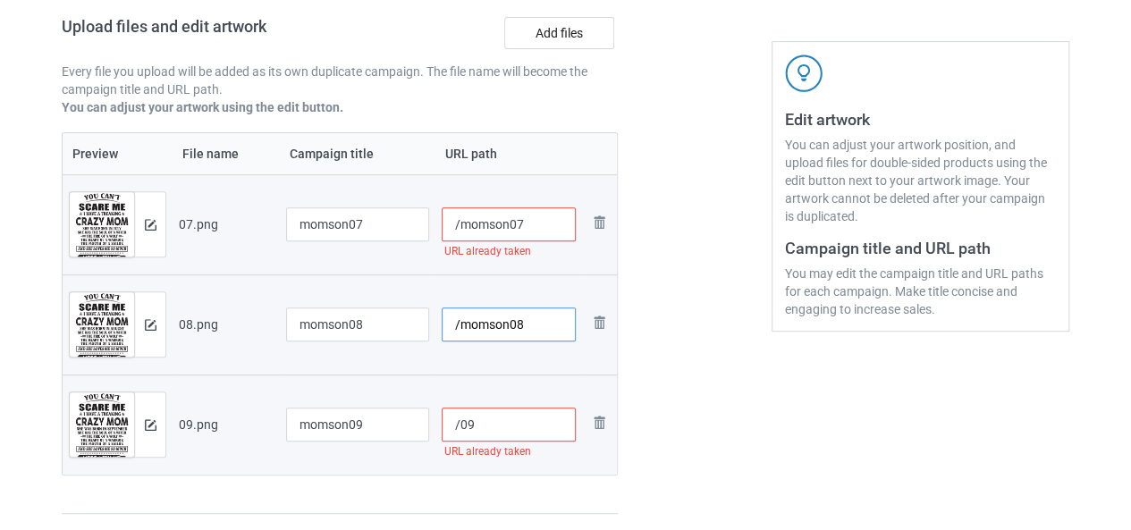
type input "/momson08"
click at [459, 420] on input "/09" at bounding box center [509, 425] width 135 height 34
paste input "momson"
type input "/momsonwin09"
click at [511, 323] on input "/momson08" at bounding box center [509, 325] width 135 height 34
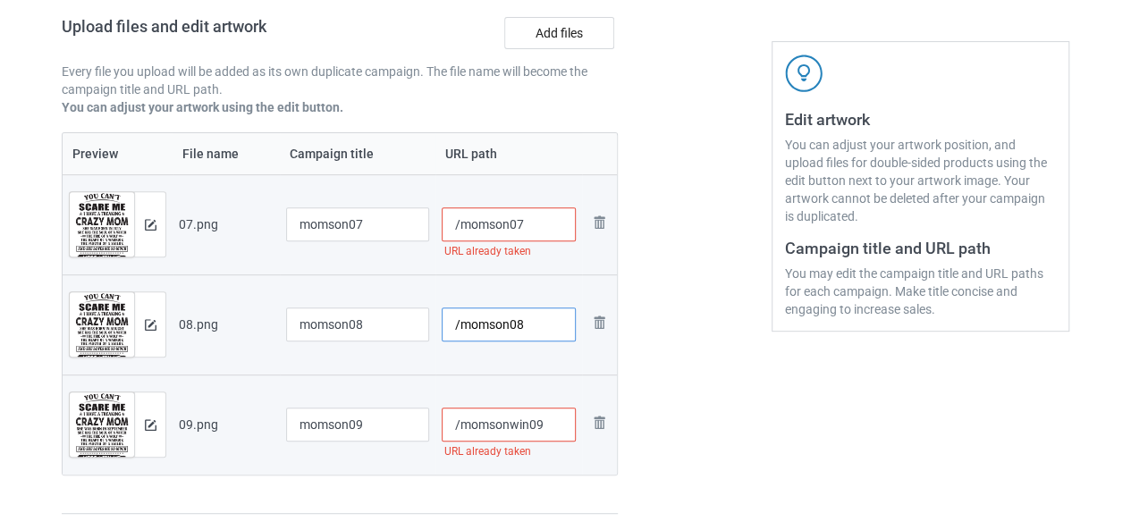
click at [511, 323] on input "/momson08" at bounding box center [509, 325] width 135 height 34
click at [508, 323] on input "/momson08" at bounding box center [509, 325] width 135 height 34
type input "/momsonwin08"
click at [508, 232] on input "/momson07" at bounding box center [509, 224] width 135 height 34
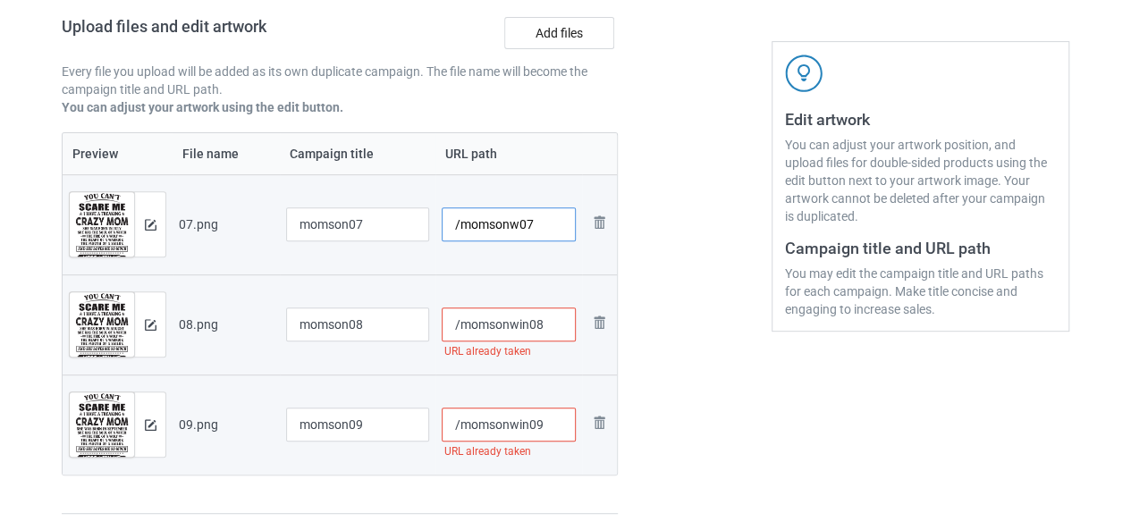
click at [518, 228] on input "/momsonw07" at bounding box center [509, 224] width 135 height 34
type input "/momsonwin07"
click at [672, 316] on div at bounding box center [694, 184] width 129 height 687
click at [561, 423] on input "/momsonwin09" at bounding box center [509, 425] width 135 height 34
click at [544, 317] on input "/momsonwin08" at bounding box center [509, 325] width 135 height 34
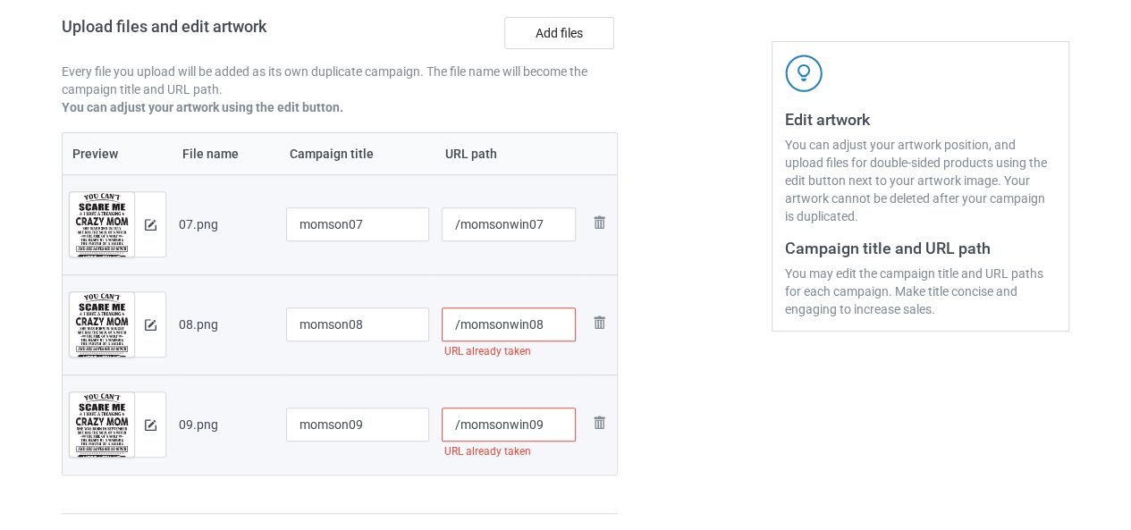
click at [519, 333] on input "/momsonwin08" at bounding box center [509, 325] width 135 height 34
click at [456, 331] on input "/momsonwin08" at bounding box center [509, 325] width 135 height 34
click at [452, 331] on input "/momsonwin08" at bounding box center [509, 325] width 135 height 34
click at [509, 326] on input "/momsonwin08" at bounding box center [509, 325] width 135 height 34
drag, startPoint x: 549, startPoint y: 322, endPoint x: 457, endPoint y: 322, distance: 92.1
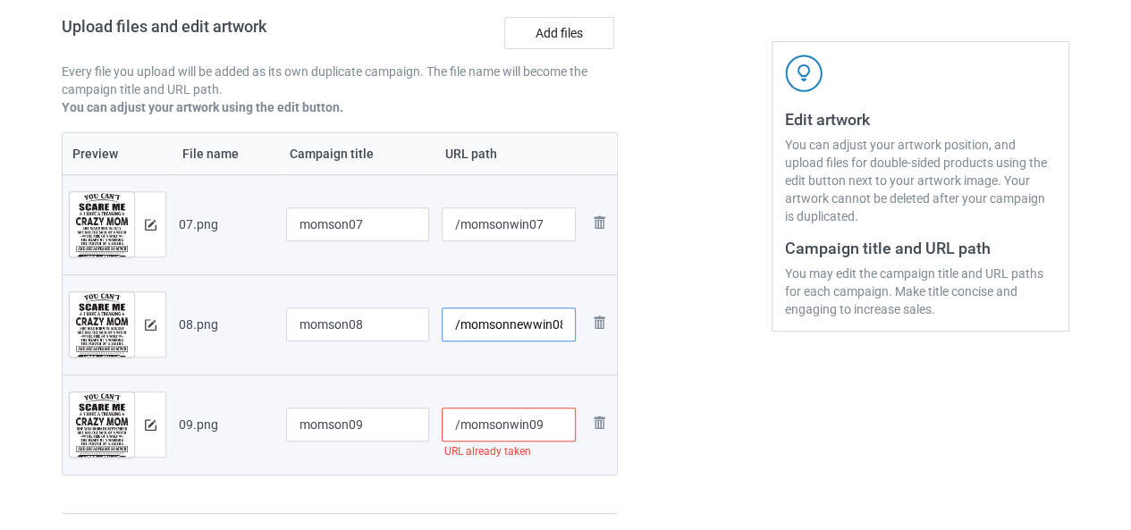
click at [457, 322] on input "/momsonnewwin08" at bounding box center [509, 325] width 135 height 34
type input "/momsonnewwin08"
drag, startPoint x: 527, startPoint y: 434, endPoint x: 463, endPoint y: 434, distance: 64.4
click at [463, 434] on input "/momsonwin09" at bounding box center [509, 425] width 135 height 34
paste input "new"
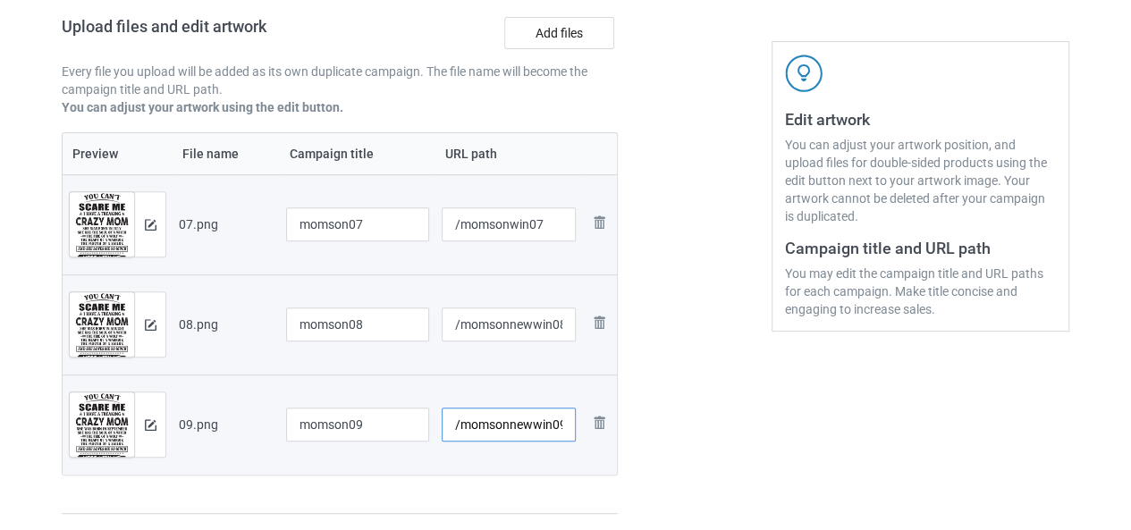
type input "/momsonnewwin09"
drag, startPoint x: 524, startPoint y: 231, endPoint x: 459, endPoint y: 225, distance: 65.5
click at [459, 225] on input "/momsonwin07" at bounding box center [509, 224] width 135 height 34
paste input "new"
type input "/momsonnewwin07"
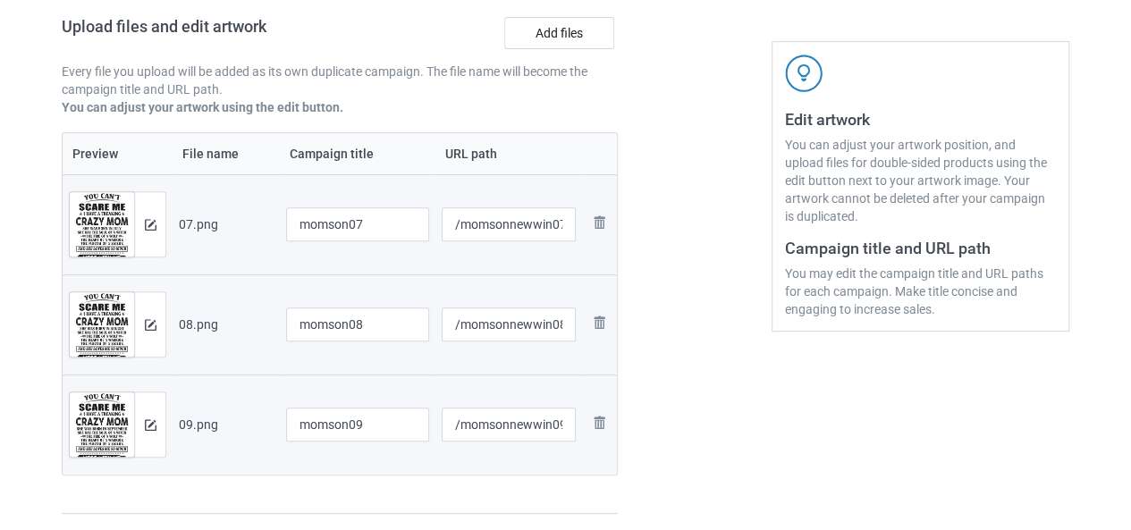
click at [647, 275] on div at bounding box center [694, 184] width 129 height 687
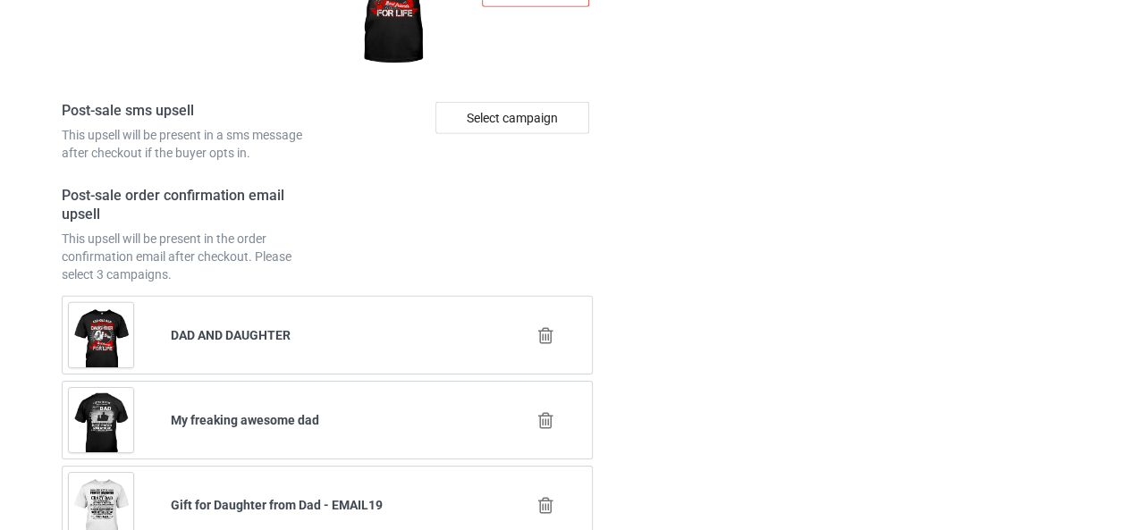
scroll to position [2802, 0]
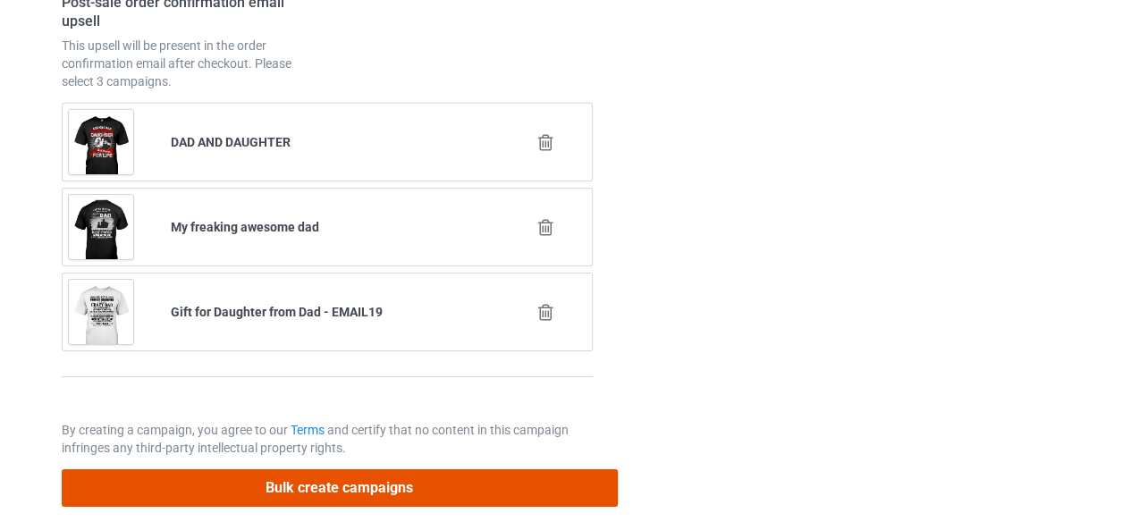
click at [377, 477] on button "Bulk create campaigns" at bounding box center [340, 487] width 556 height 37
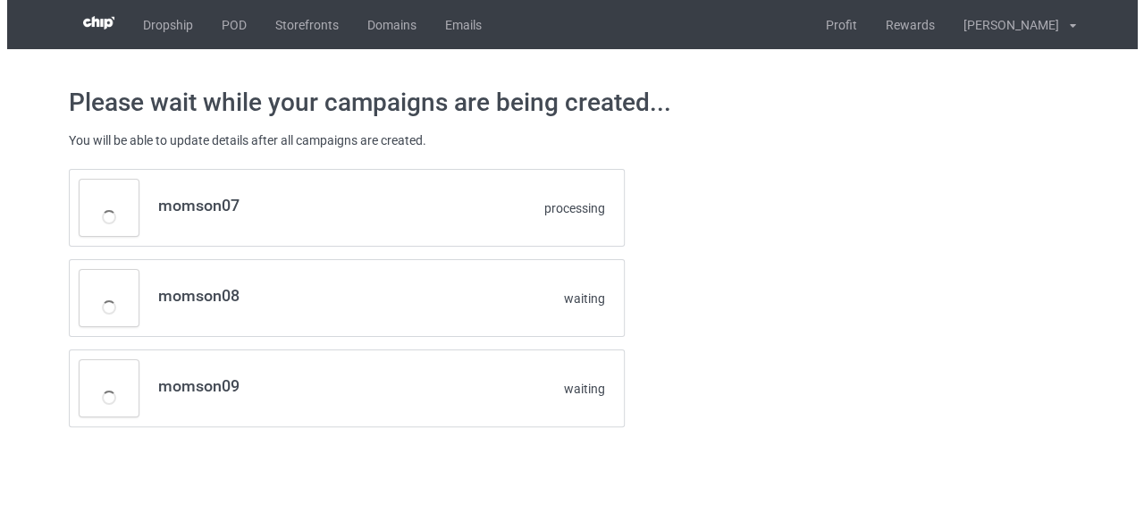
scroll to position [0, 0]
